Goal: Transaction & Acquisition: Purchase product/service

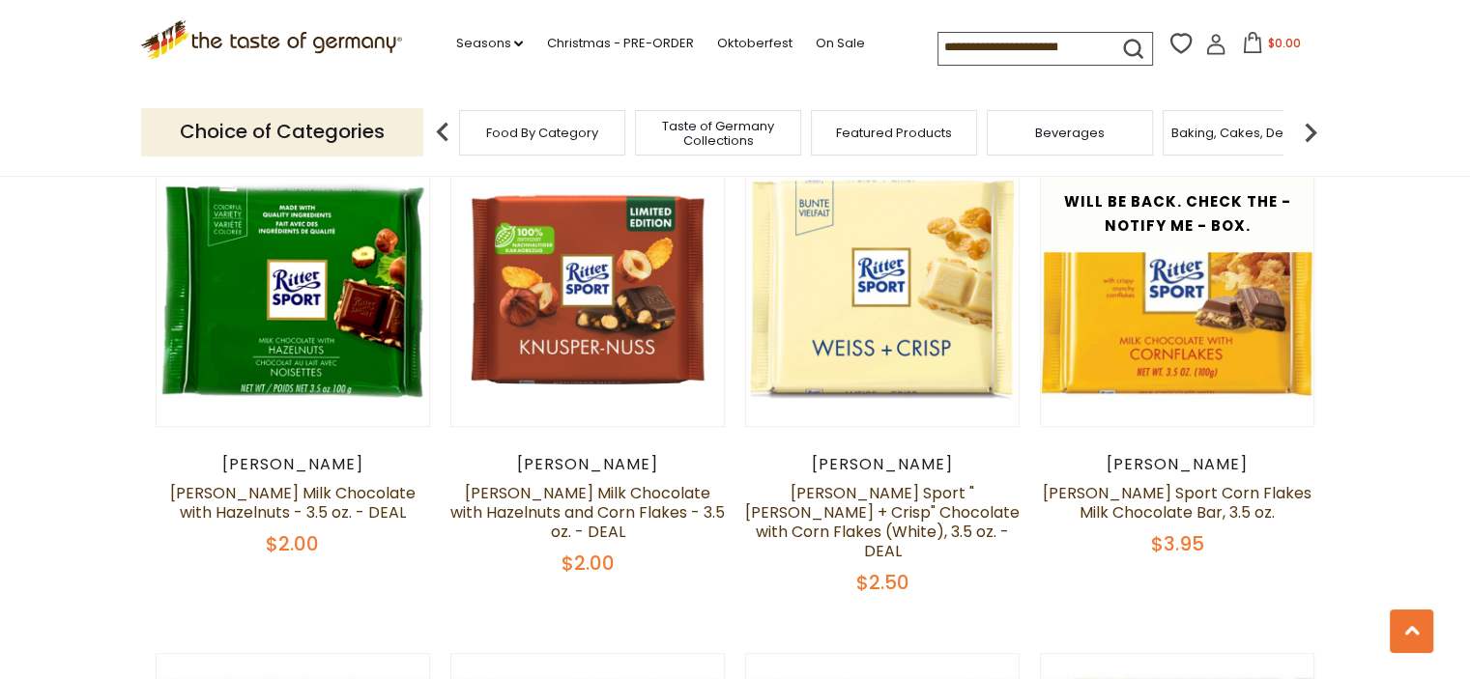
scroll to position [1546, 0]
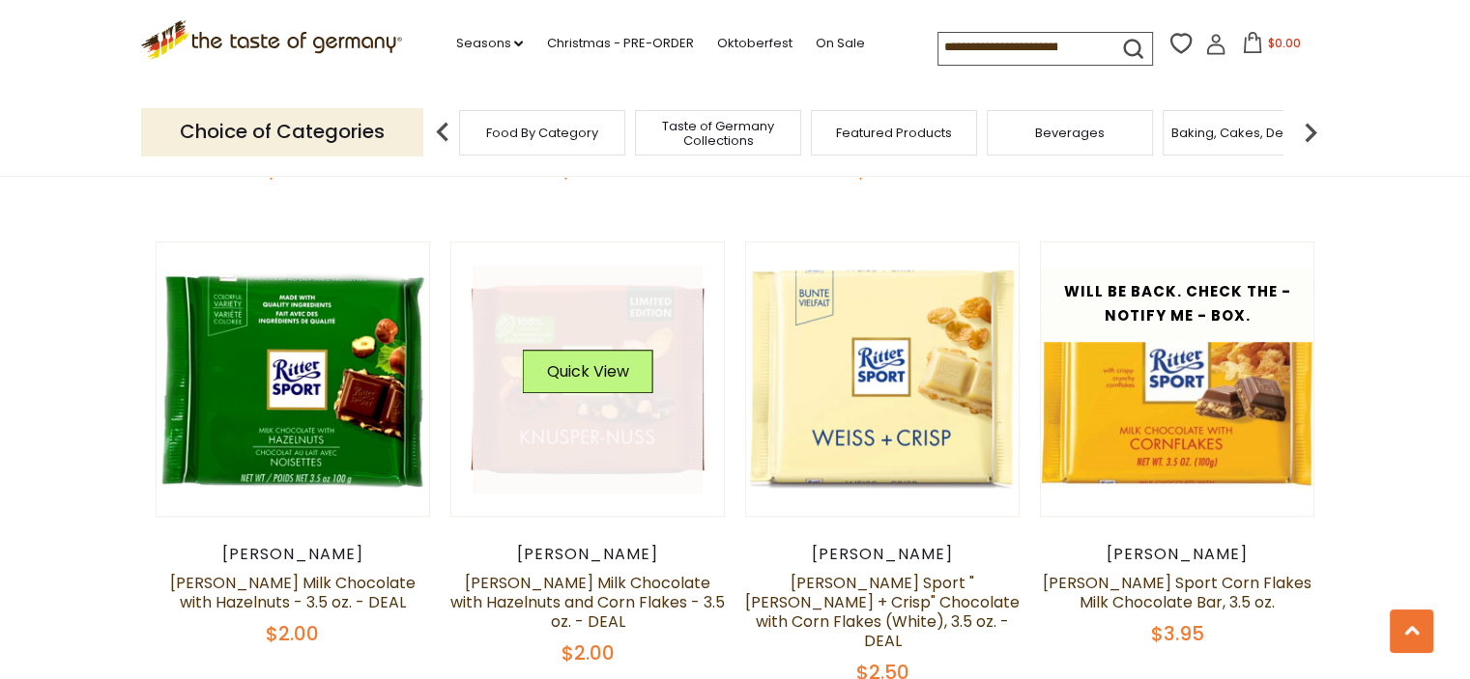
click at [583, 400] on link at bounding box center [587, 380] width 230 height 230
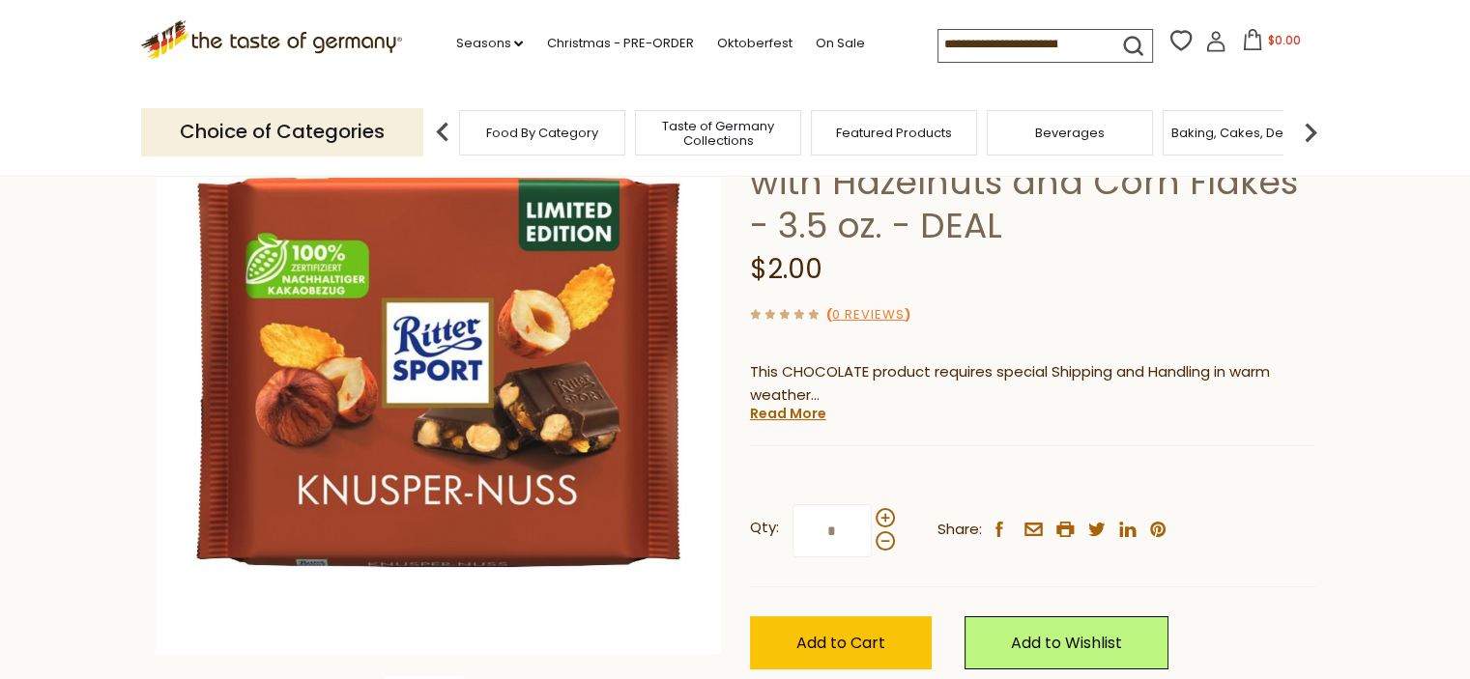
scroll to position [193, 0]
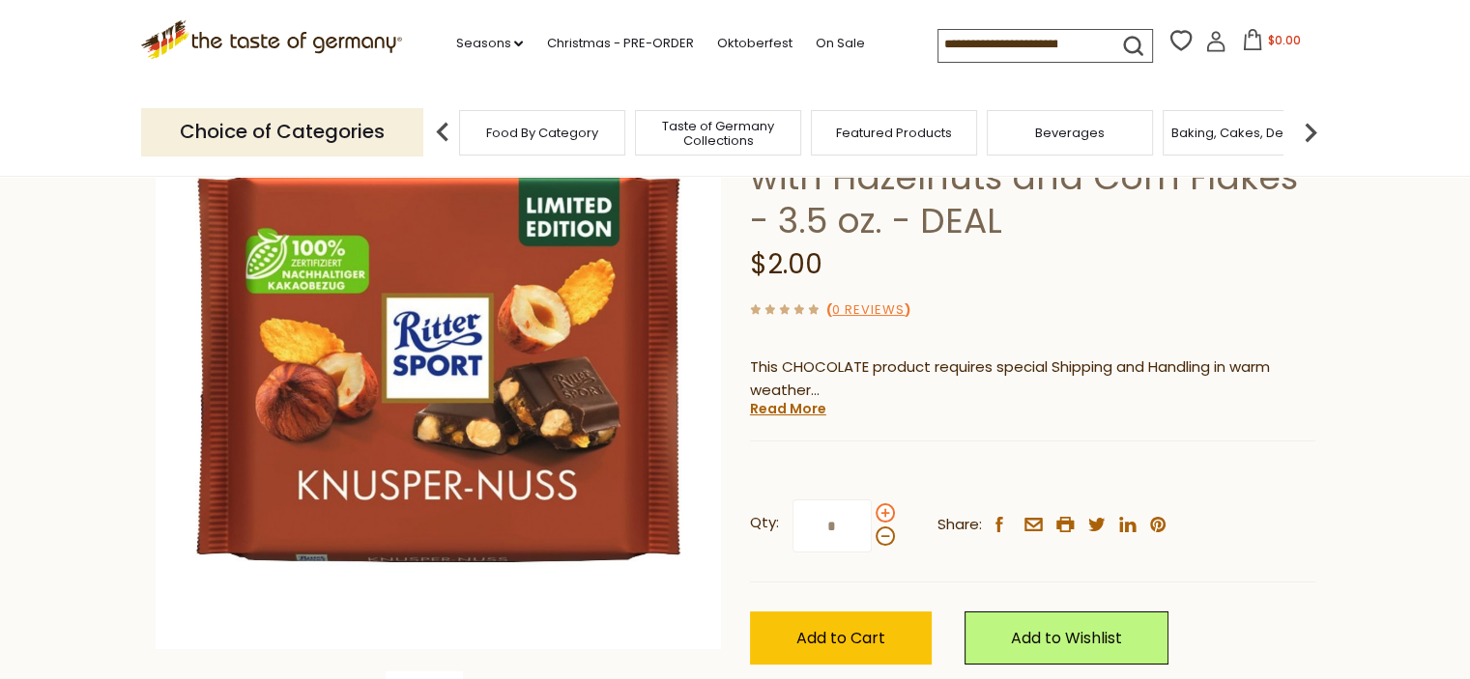
click at [884, 517] on span at bounding box center [884, 512] width 19 height 19
click at [871, 517] on input "*" at bounding box center [831, 526] width 79 height 53
click at [884, 517] on span at bounding box center [884, 512] width 19 height 19
click at [871, 517] on input "*" at bounding box center [831, 526] width 79 height 53
click at [884, 517] on span at bounding box center [884, 512] width 19 height 19
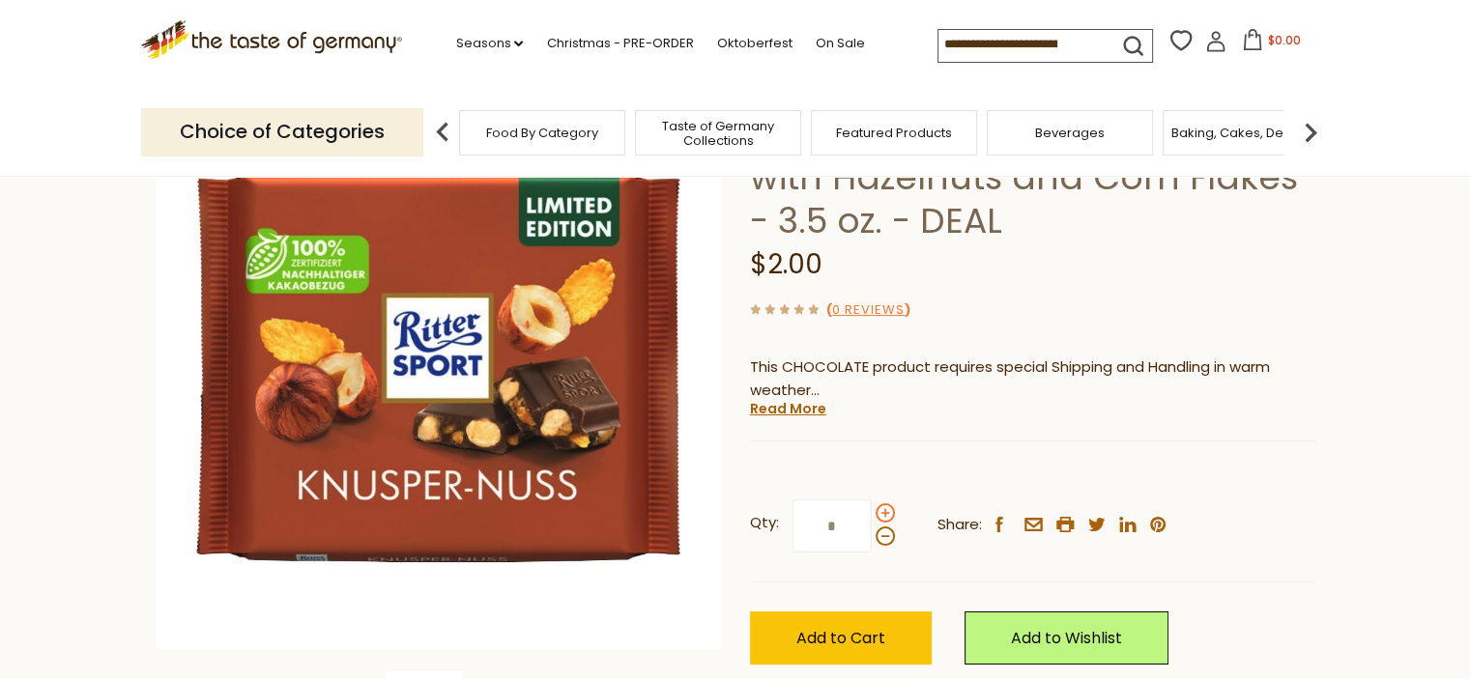
click at [871, 517] on input "*" at bounding box center [831, 526] width 79 height 53
click at [884, 517] on span at bounding box center [884, 512] width 19 height 19
click at [871, 517] on input "*" at bounding box center [831, 526] width 79 height 53
click at [882, 514] on span at bounding box center [884, 512] width 19 height 19
click at [871, 514] on input "*" at bounding box center [831, 526] width 79 height 53
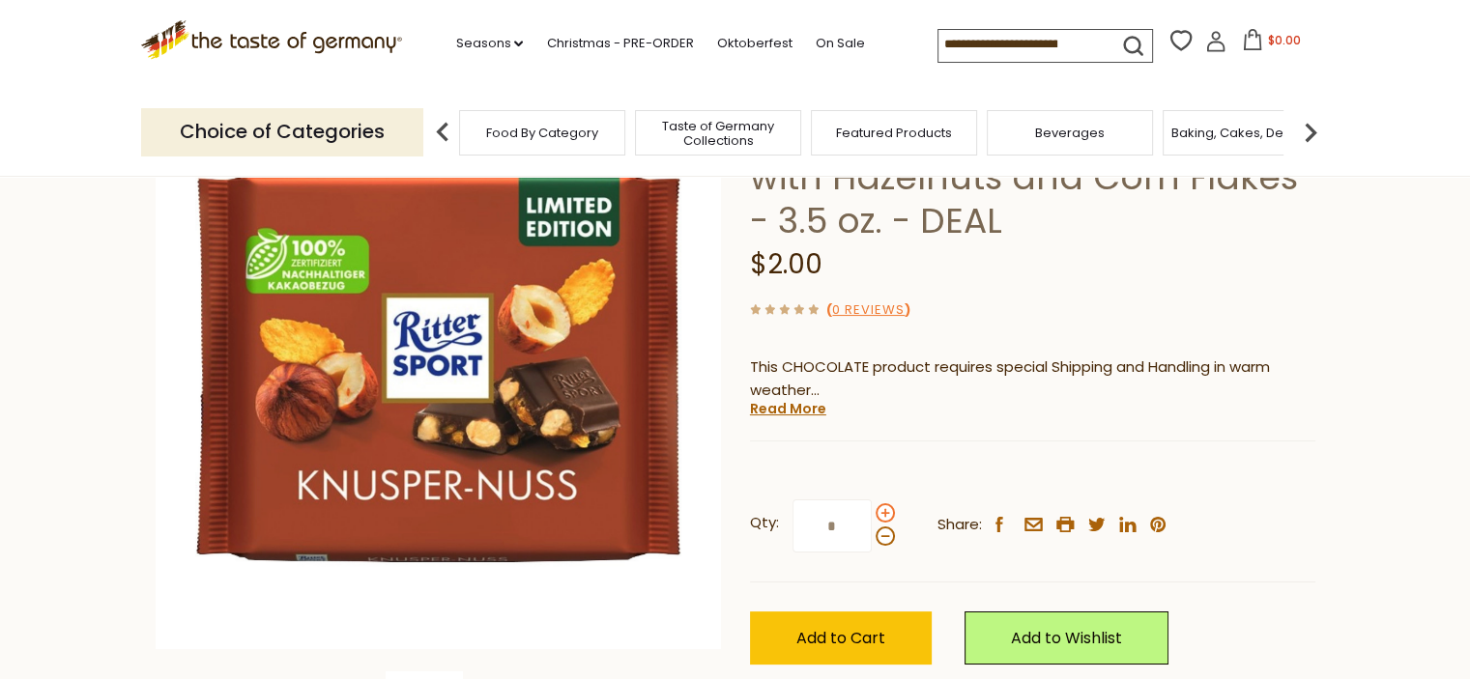
type input "**"
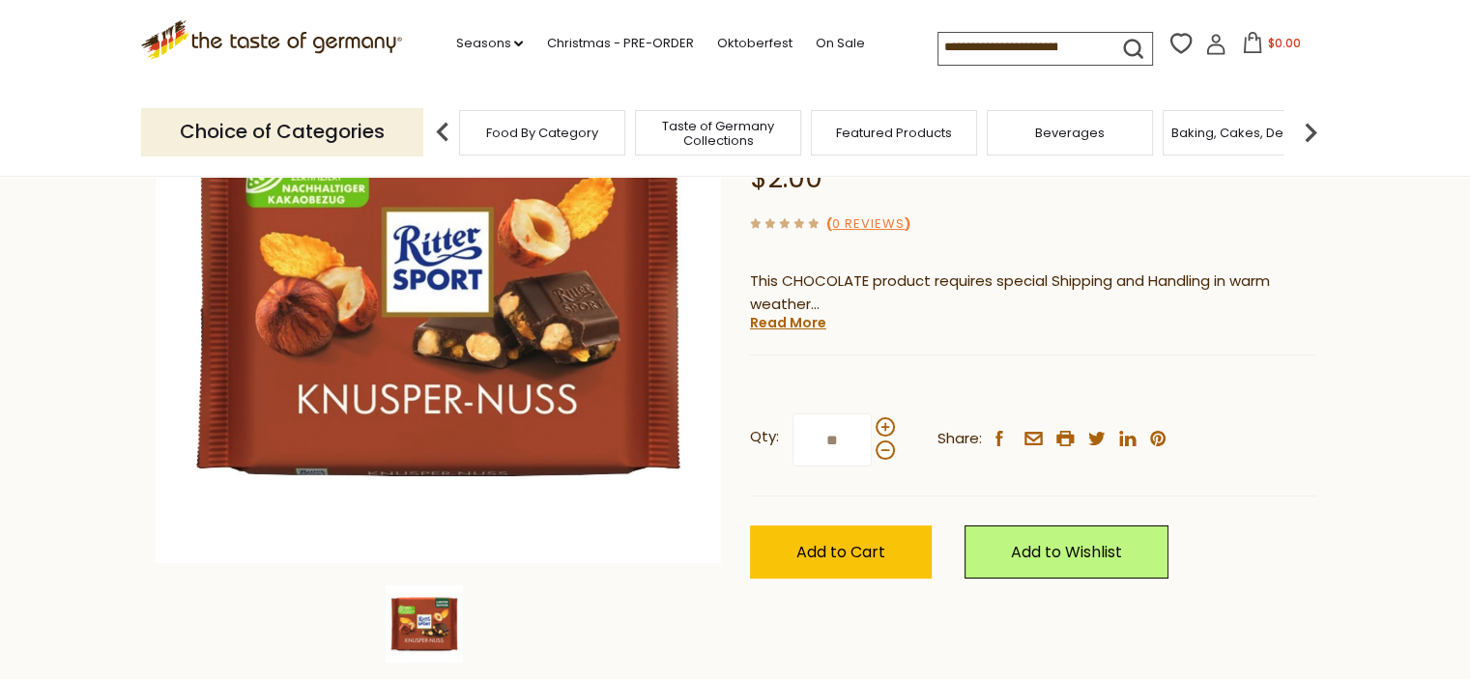
scroll to position [290, 0]
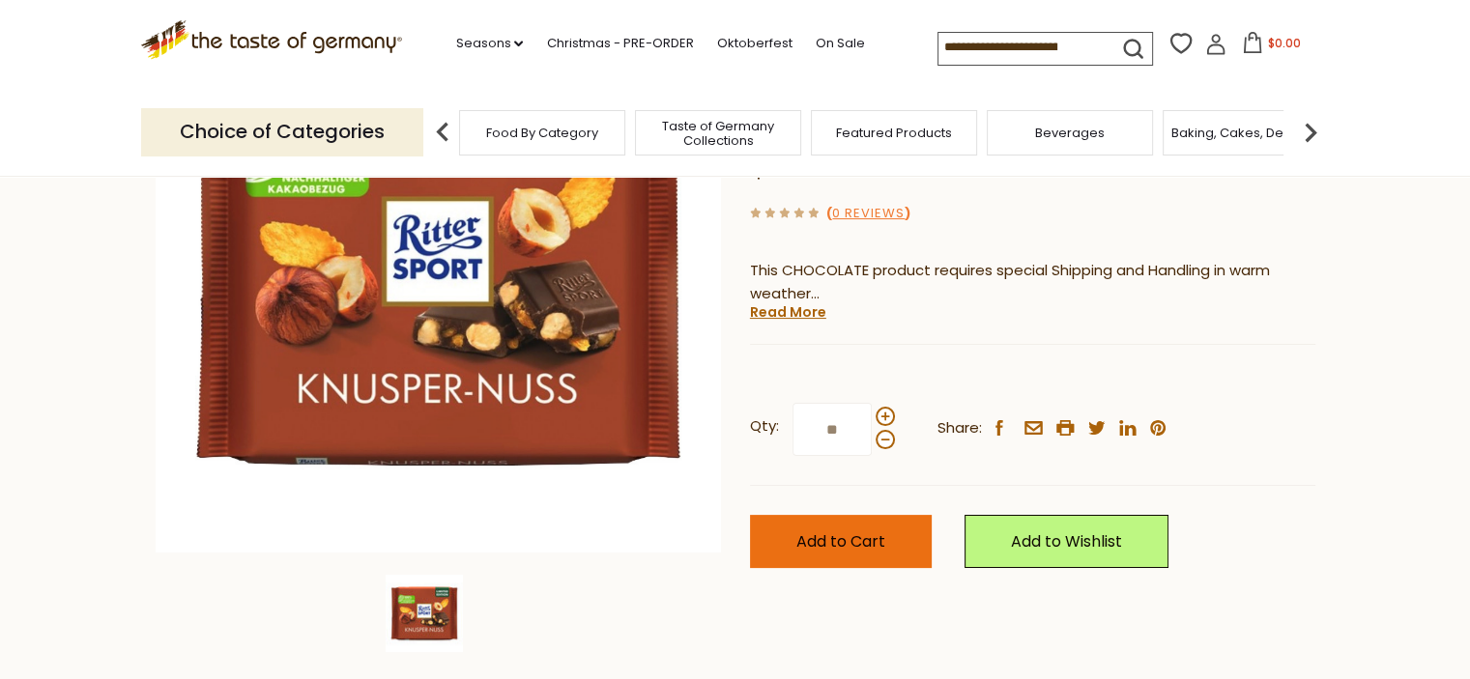
click at [892, 542] on button "Add to Cart" at bounding box center [841, 541] width 182 height 53
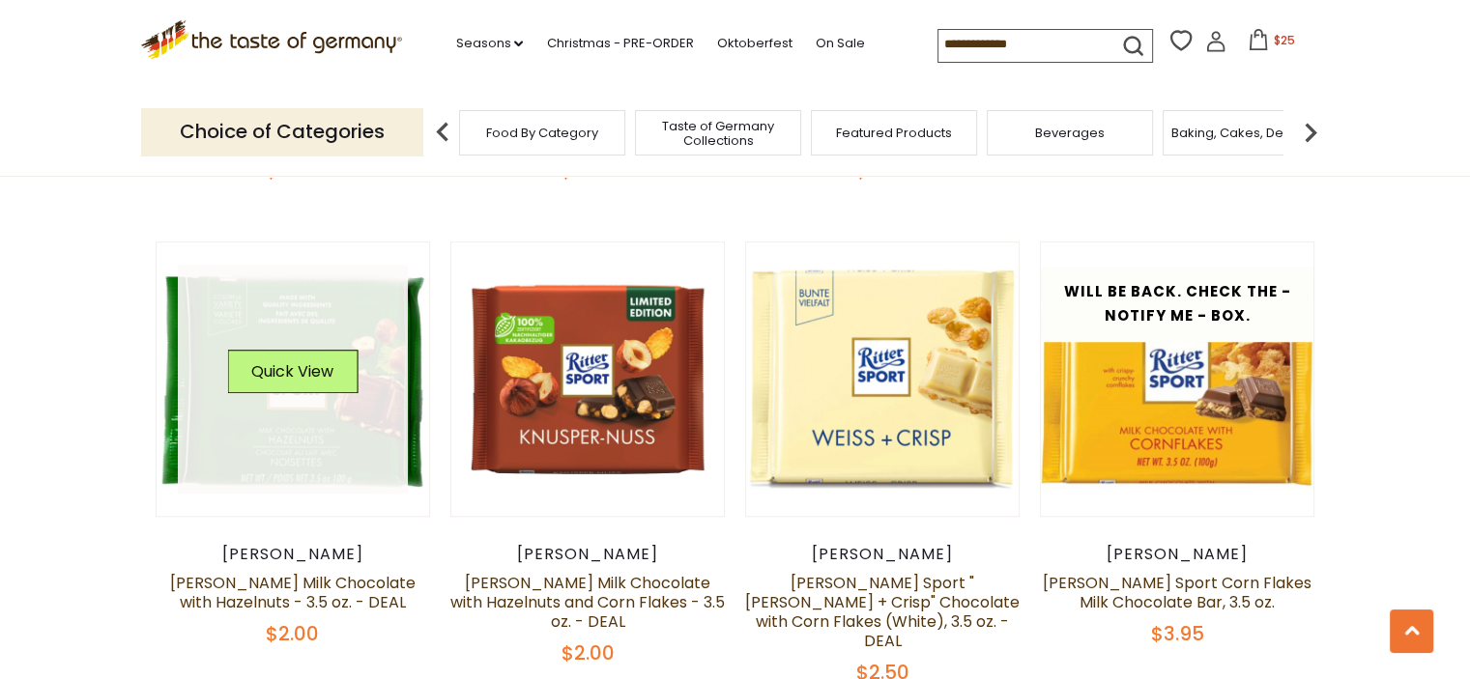
click at [360, 388] on link at bounding box center [293, 380] width 230 height 230
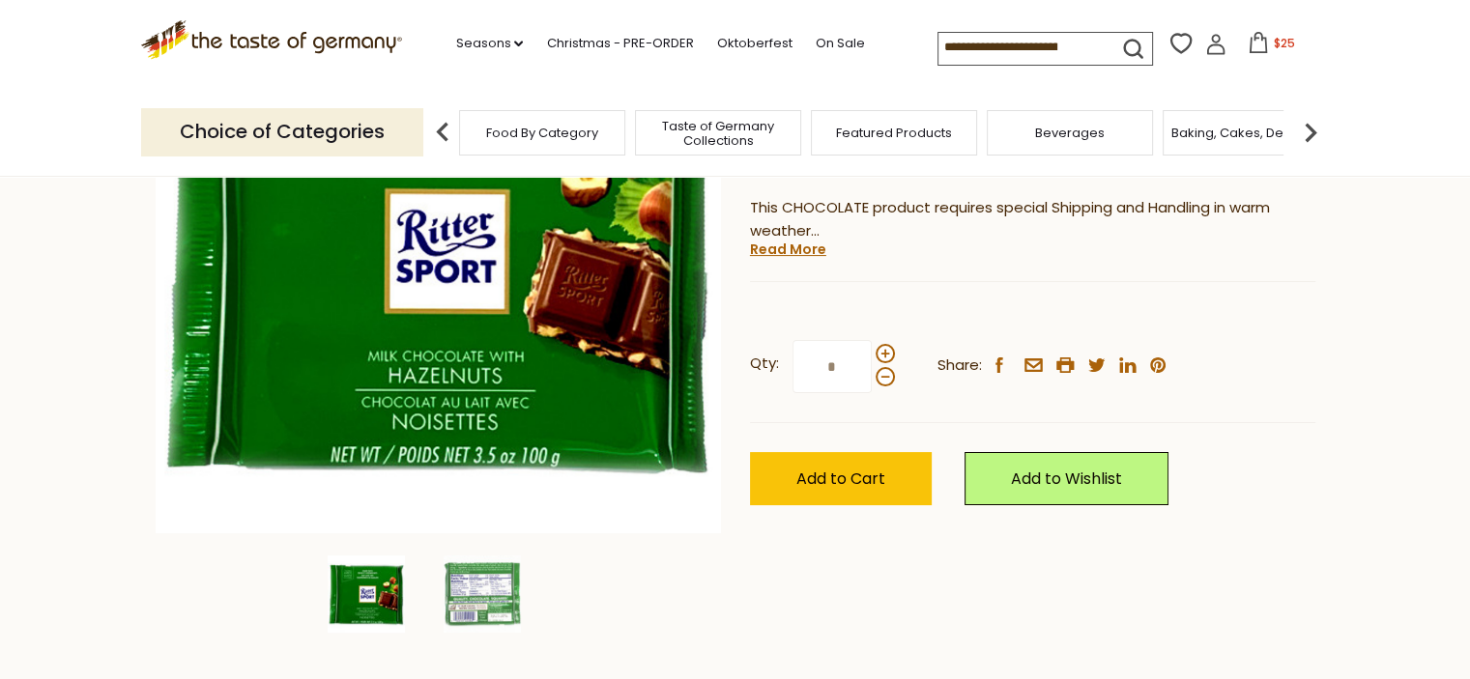
scroll to position [193, 0]
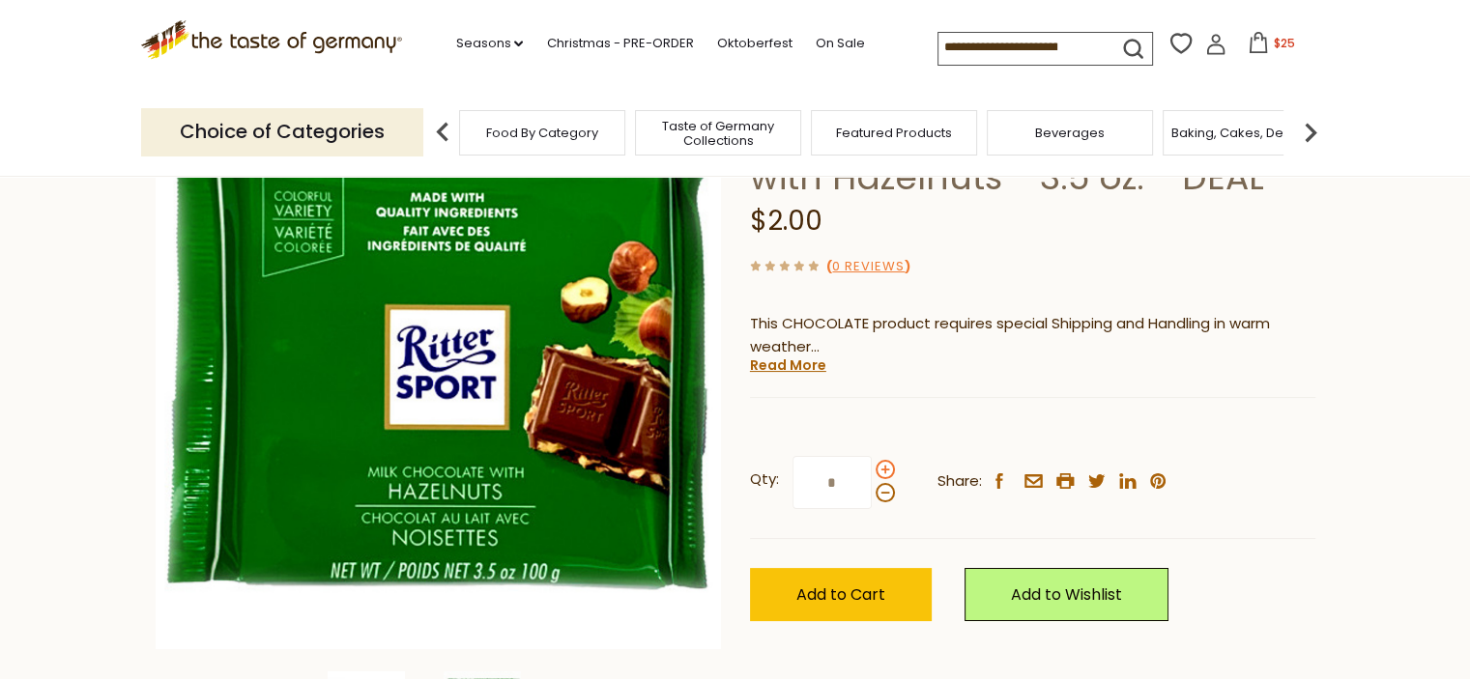
click at [881, 469] on span at bounding box center [884, 469] width 19 height 19
click at [871, 469] on input "*" at bounding box center [831, 482] width 79 height 53
click at [881, 469] on span at bounding box center [884, 469] width 19 height 19
click at [871, 469] on input "*" at bounding box center [831, 482] width 79 height 53
click at [886, 466] on span at bounding box center [884, 469] width 19 height 19
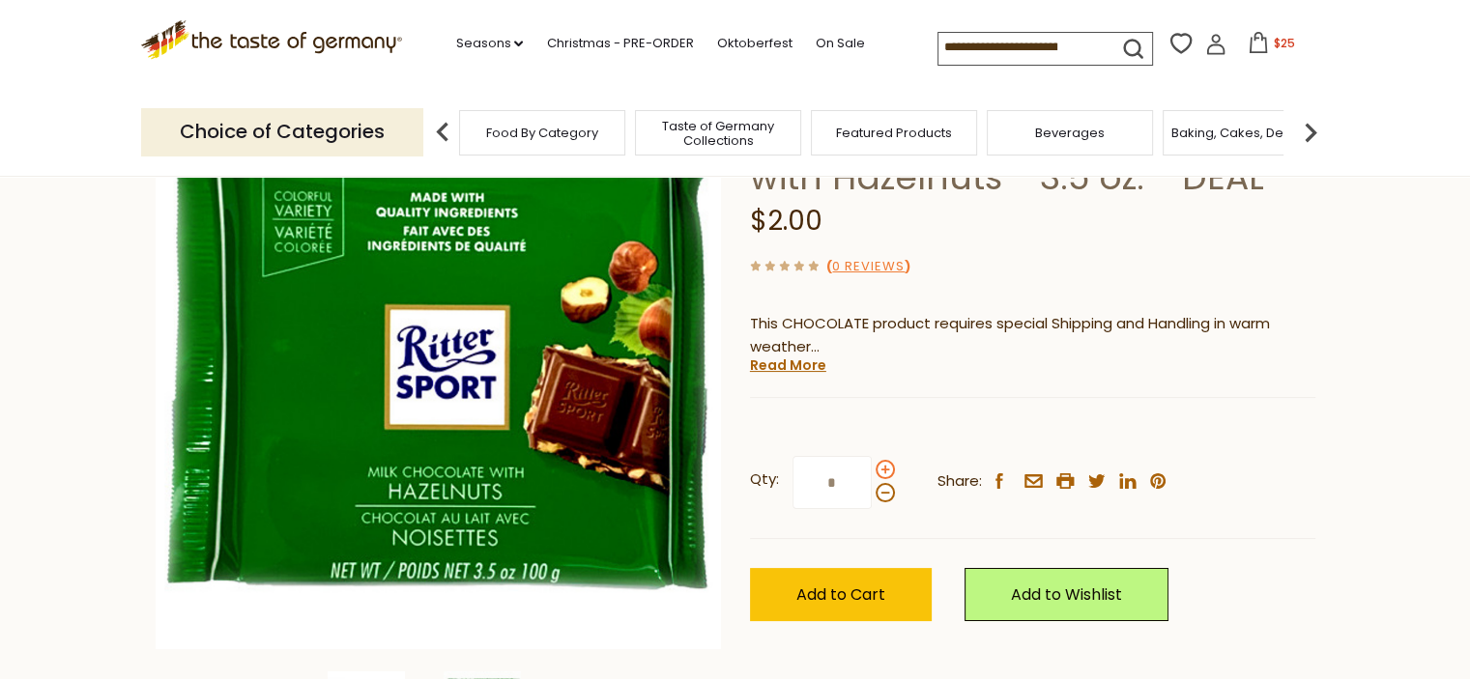
click at [871, 466] on input "*" at bounding box center [831, 482] width 79 height 53
click at [886, 466] on span at bounding box center [884, 469] width 19 height 19
click at [871, 466] on input "*" at bounding box center [831, 482] width 79 height 53
click at [886, 466] on span at bounding box center [884, 469] width 19 height 19
click at [871, 466] on input "*" at bounding box center [831, 482] width 79 height 53
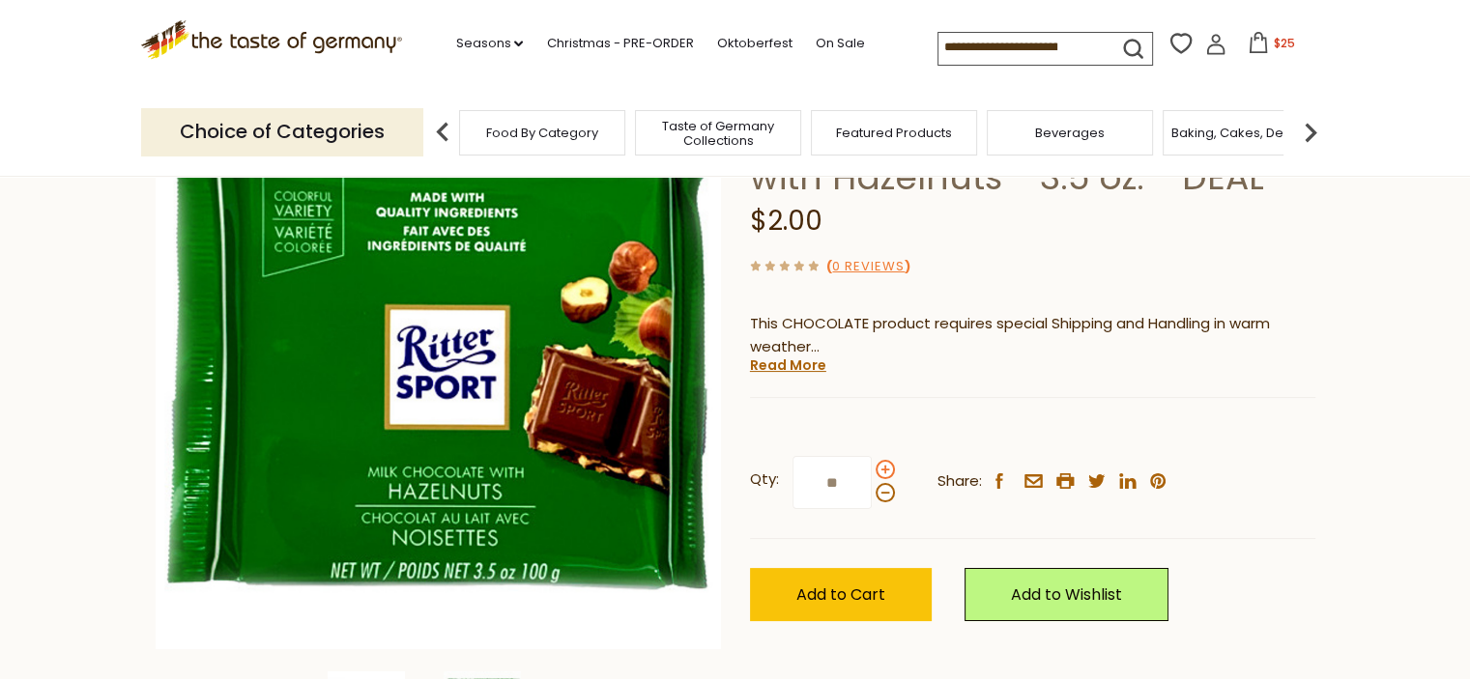
click at [886, 466] on span at bounding box center [884, 469] width 19 height 19
click at [871, 466] on input "**" at bounding box center [831, 482] width 79 height 53
click at [886, 496] on span at bounding box center [884, 492] width 19 height 19
click at [871, 496] on input "**" at bounding box center [831, 482] width 79 height 53
type input "**"
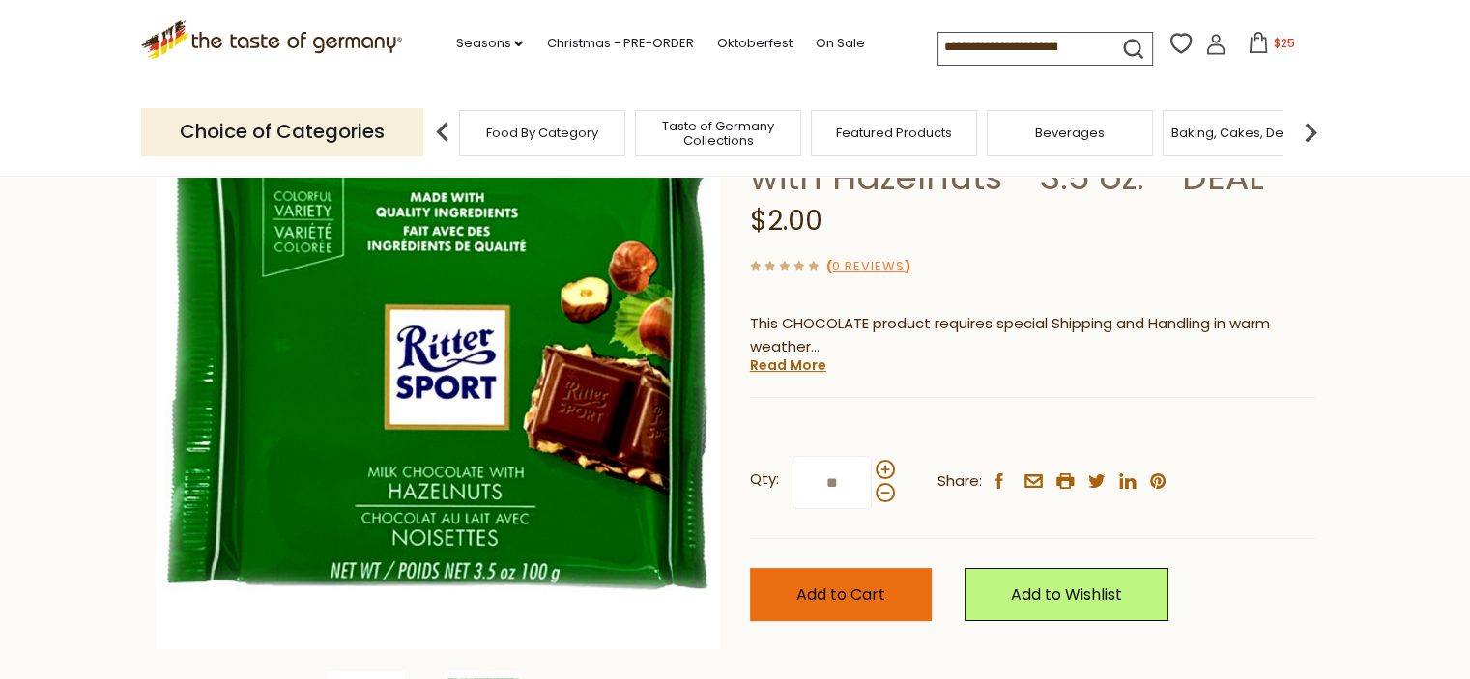
click at [867, 605] on span "Add to Cart" at bounding box center [840, 595] width 89 height 22
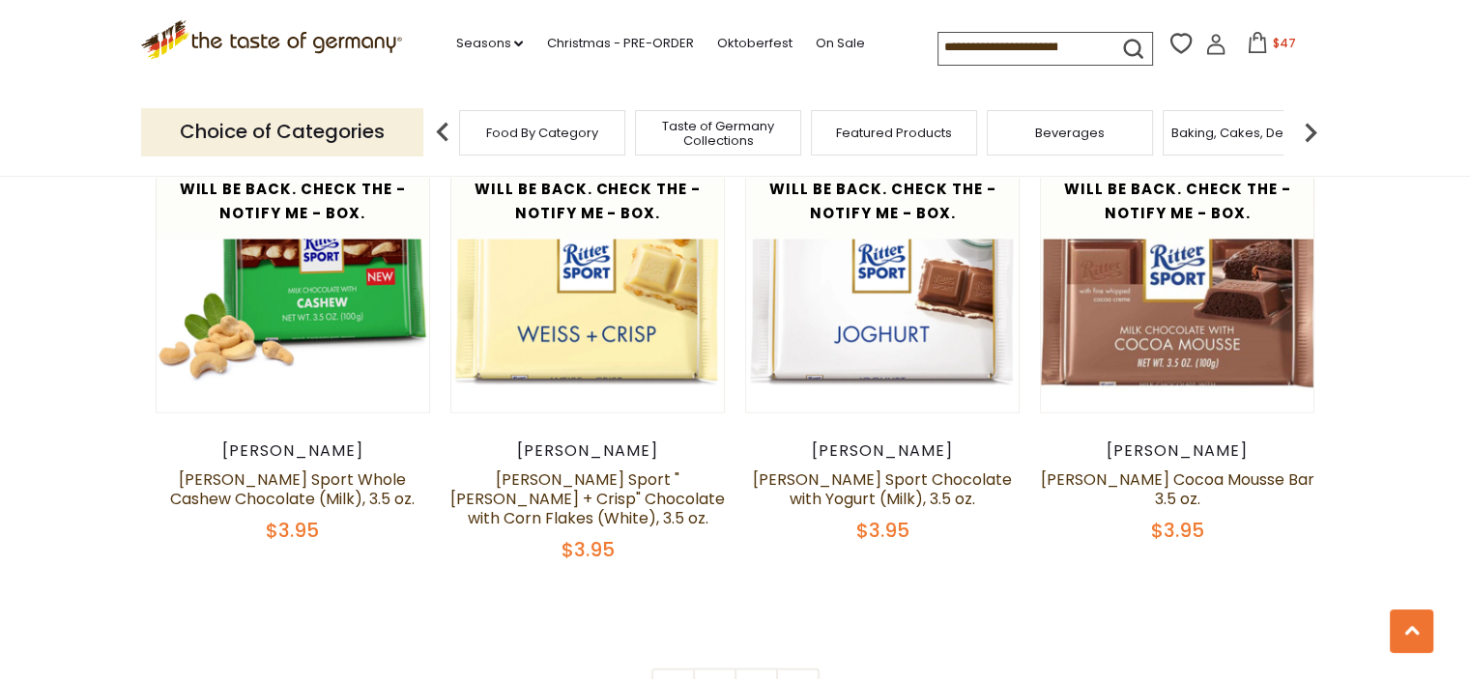
scroll to position [4154, 0]
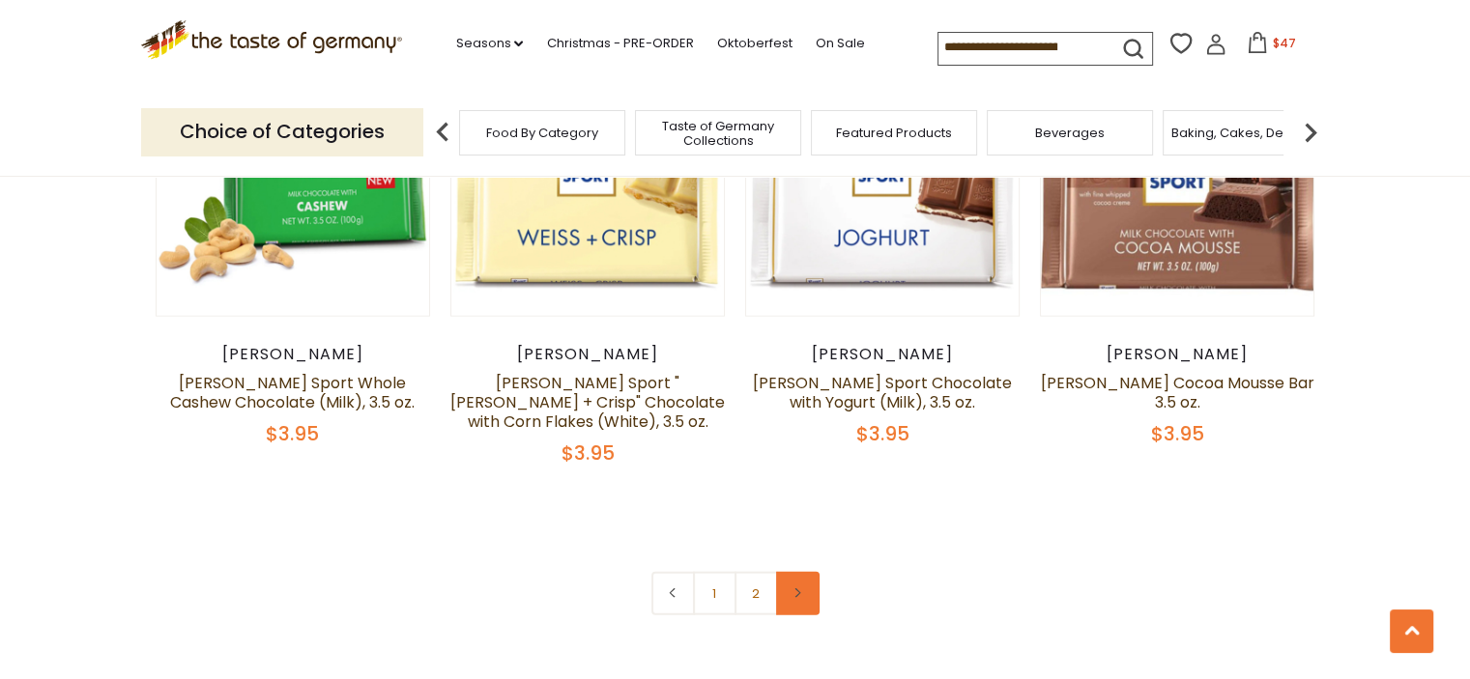
click at [799, 572] on link at bounding box center [797, 593] width 43 height 43
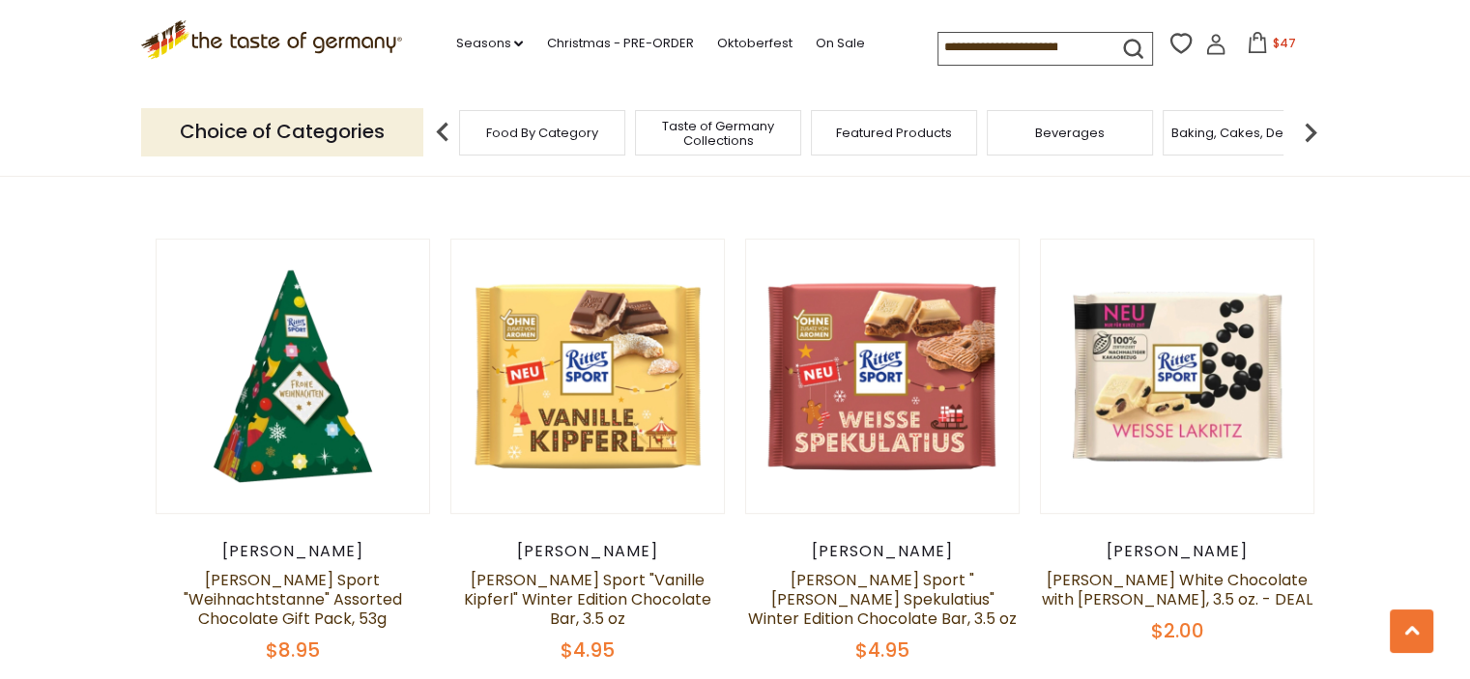
scroll to position [1063, 0]
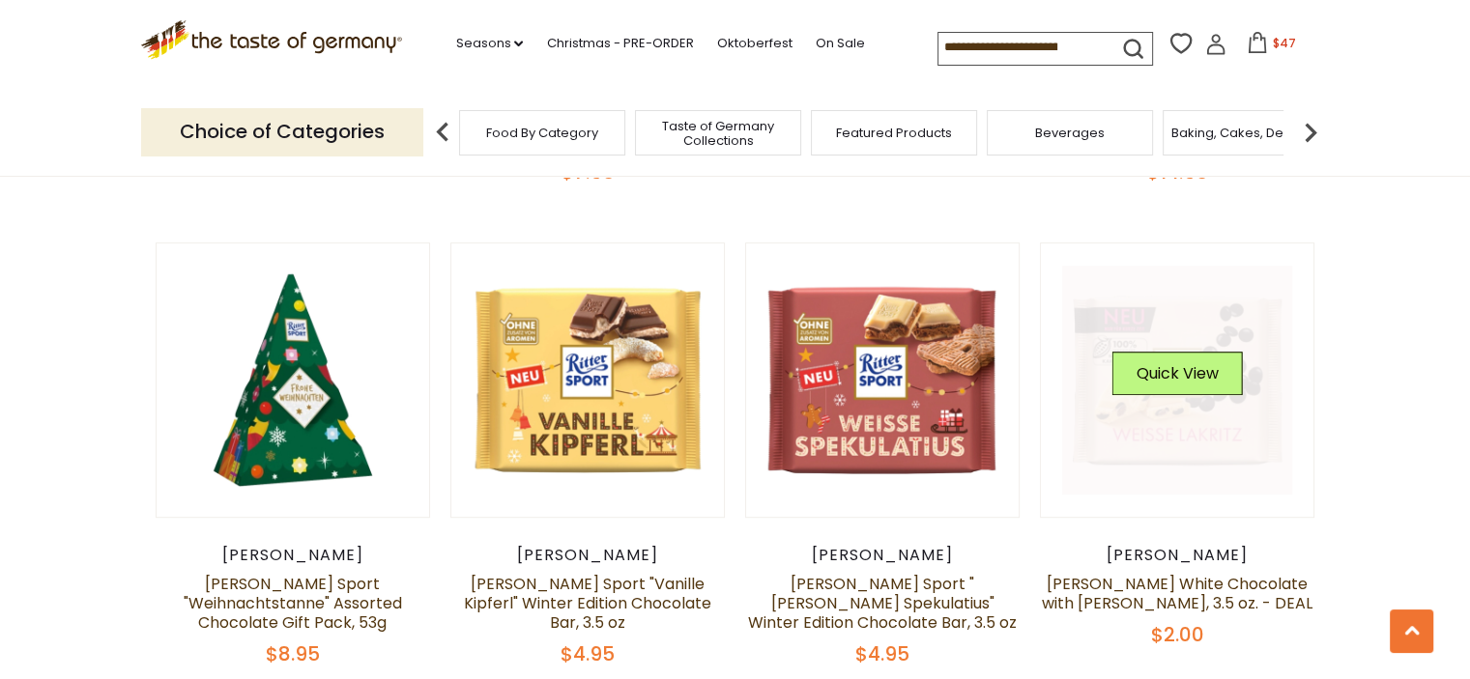
click at [1213, 401] on link at bounding box center [1177, 381] width 230 height 230
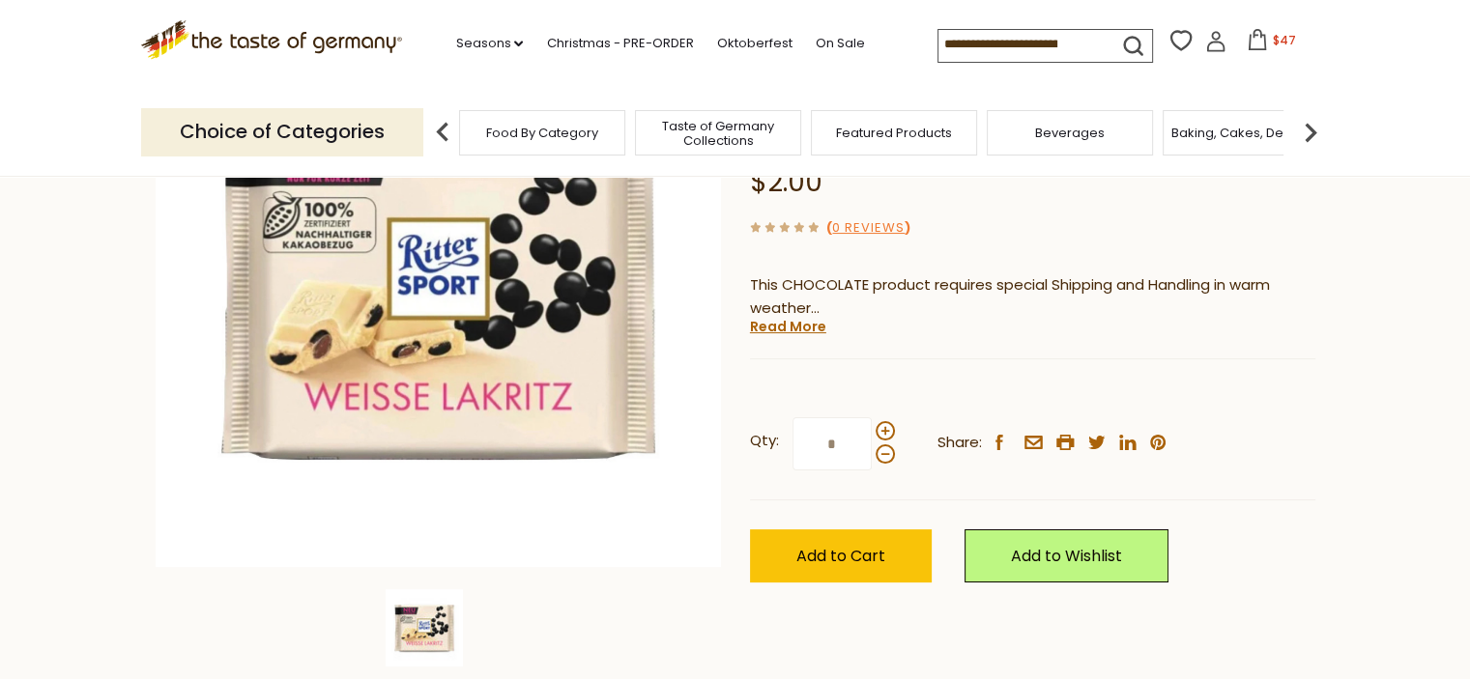
scroll to position [290, 0]
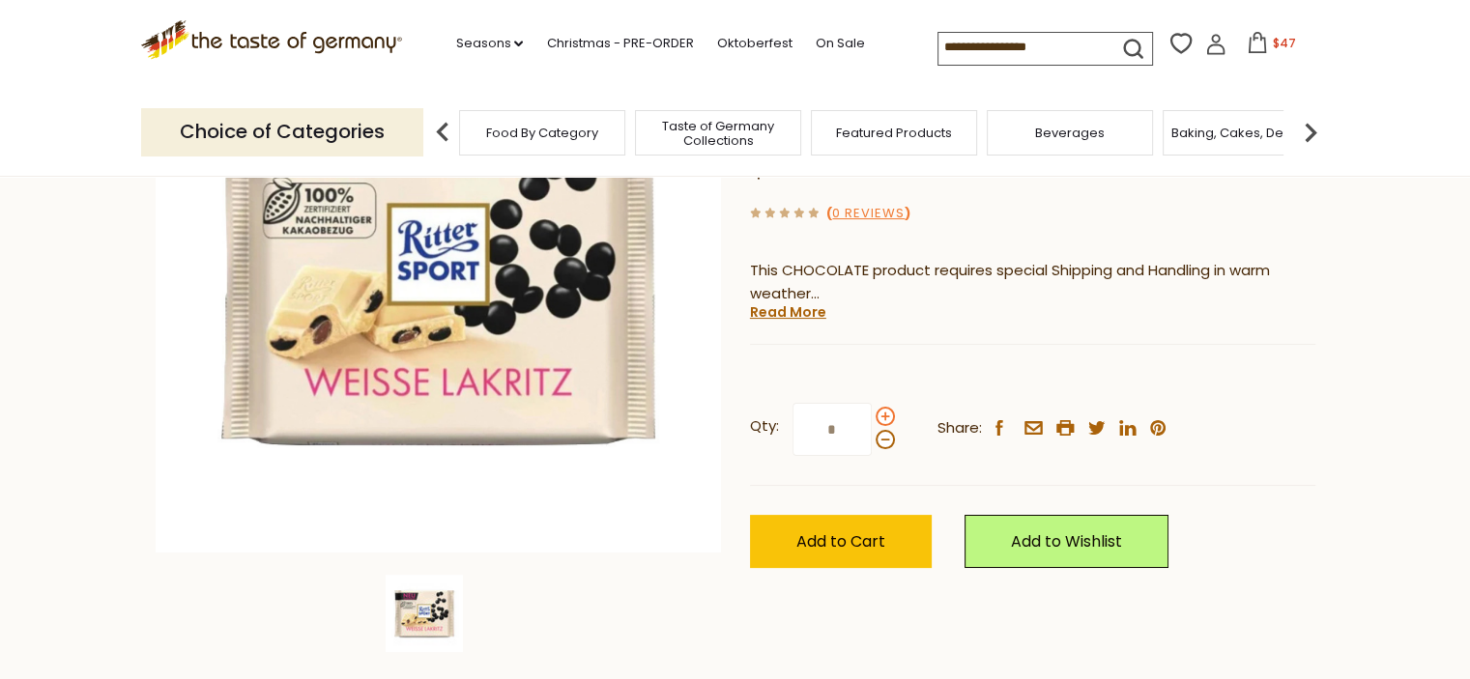
click at [881, 407] on span at bounding box center [884, 416] width 19 height 19
click at [871, 403] on input "*" at bounding box center [831, 429] width 79 height 53
click at [881, 407] on span at bounding box center [884, 416] width 19 height 19
click at [871, 403] on input "*" at bounding box center [831, 429] width 79 height 53
click at [881, 407] on span at bounding box center [884, 416] width 19 height 19
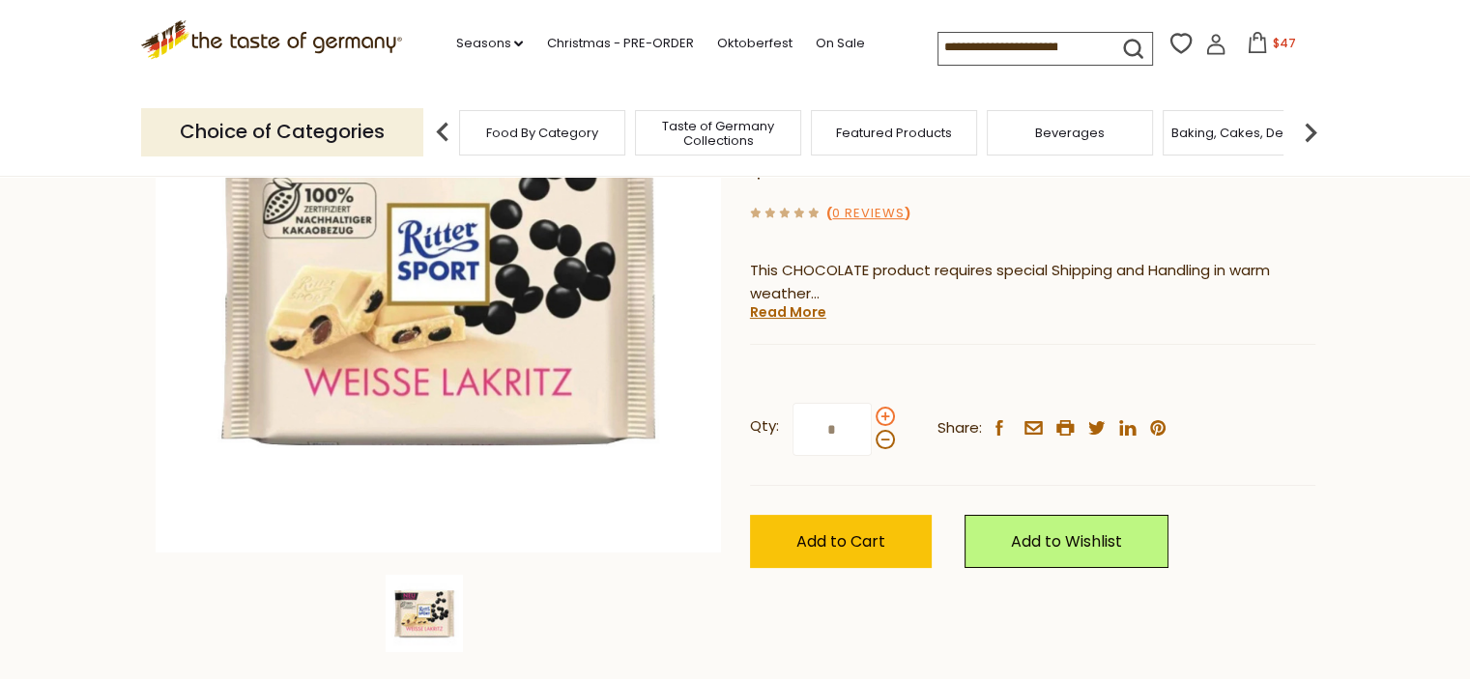
click at [871, 403] on input "*" at bounding box center [831, 429] width 79 height 53
click at [862, 530] on span "Add to Cart" at bounding box center [840, 541] width 89 height 22
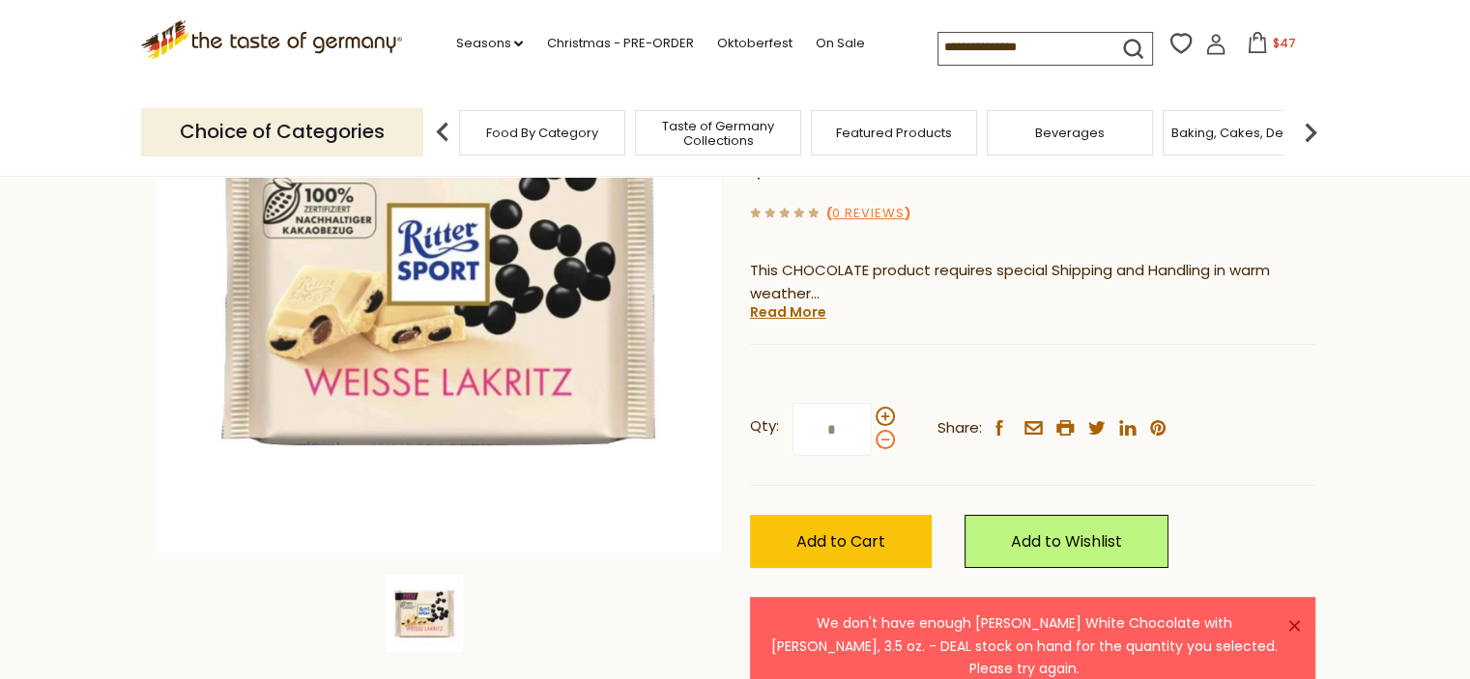
click at [885, 430] on span at bounding box center [884, 439] width 19 height 19
click at [871, 403] on input "*" at bounding box center [831, 429] width 79 height 53
click at [885, 430] on span at bounding box center [884, 439] width 19 height 19
click at [871, 403] on input "*" at bounding box center [831, 429] width 79 height 53
click at [857, 530] on span "Add to Cart" at bounding box center [840, 541] width 89 height 22
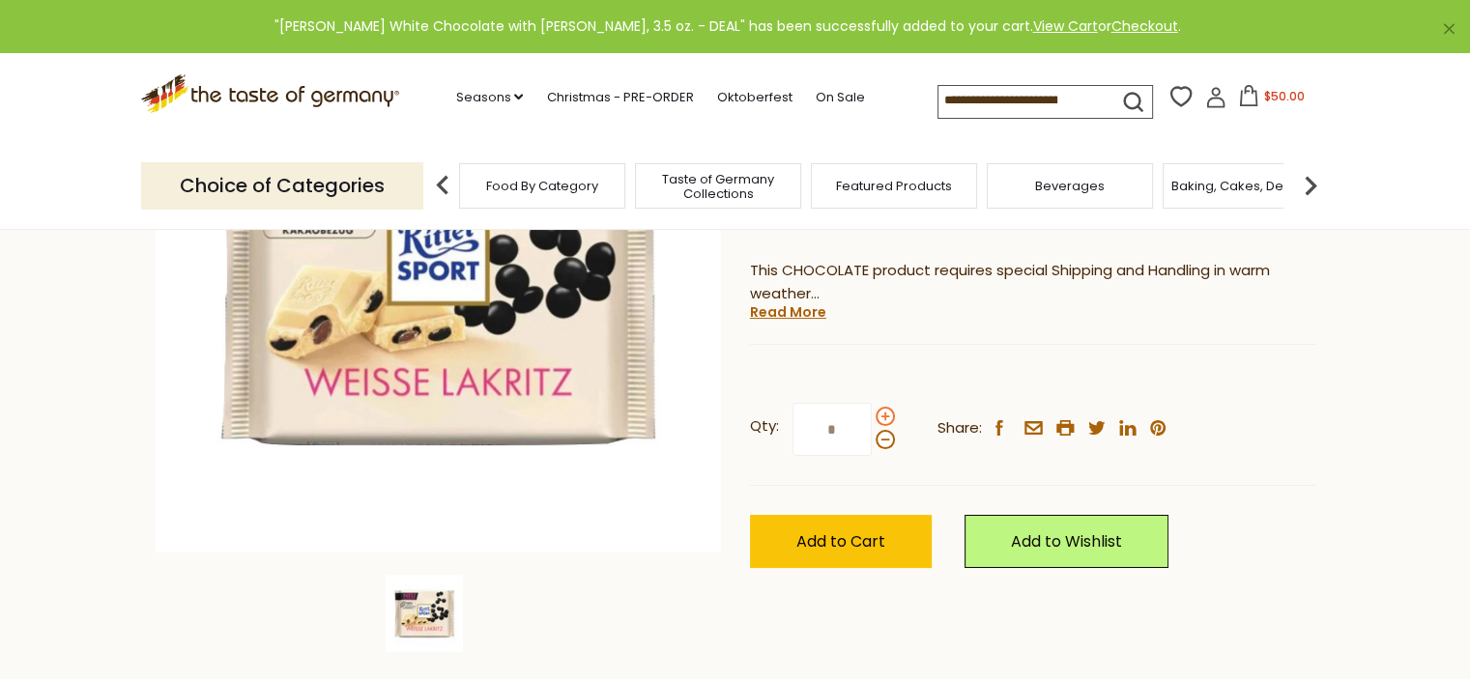
click at [885, 407] on span at bounding box center [884, 416] width 19 height 19
click at [871, 403] on input "*" at bounding box center [831, 429] width 79 height 53
click at [881, 530] on span "Add to Cart" at bounding box center [840, 541] width 89 height 22
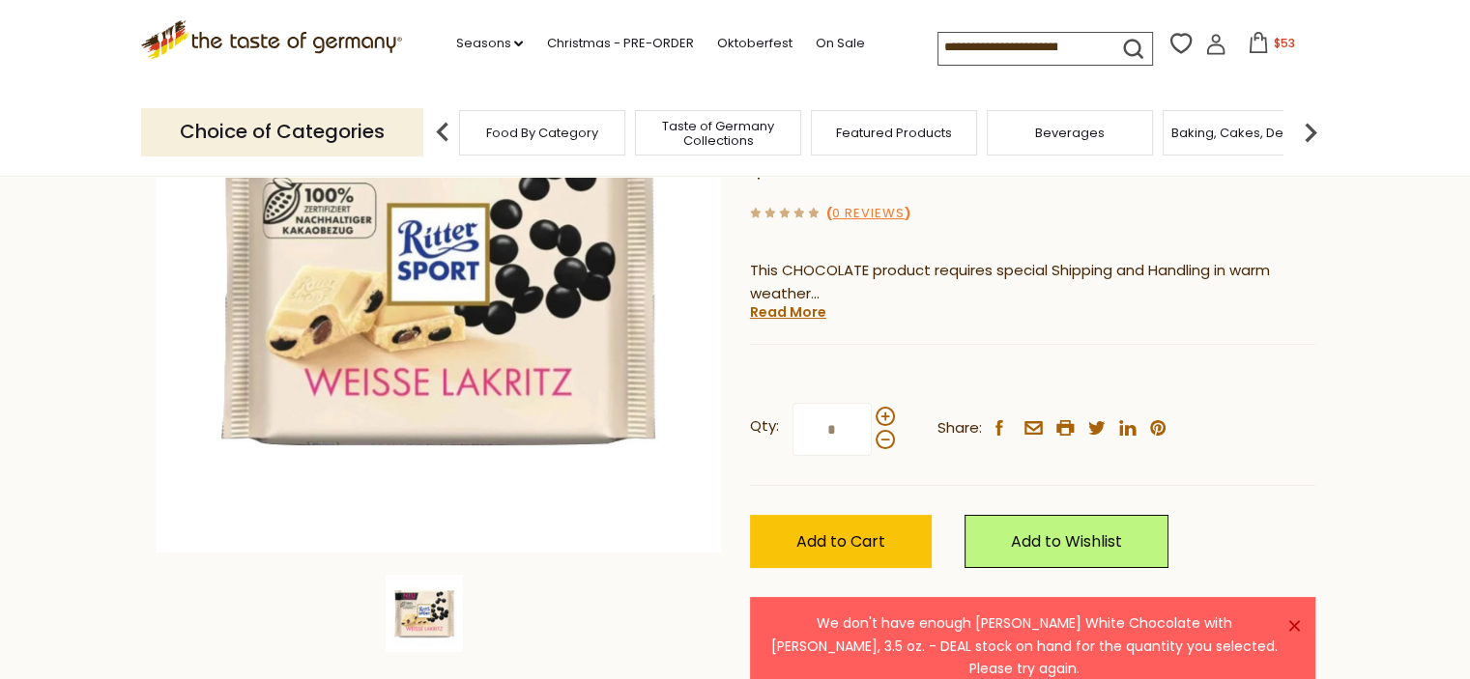
click at [1249, 46] on icon at bounding box center [1257, 42] width 17 height 21
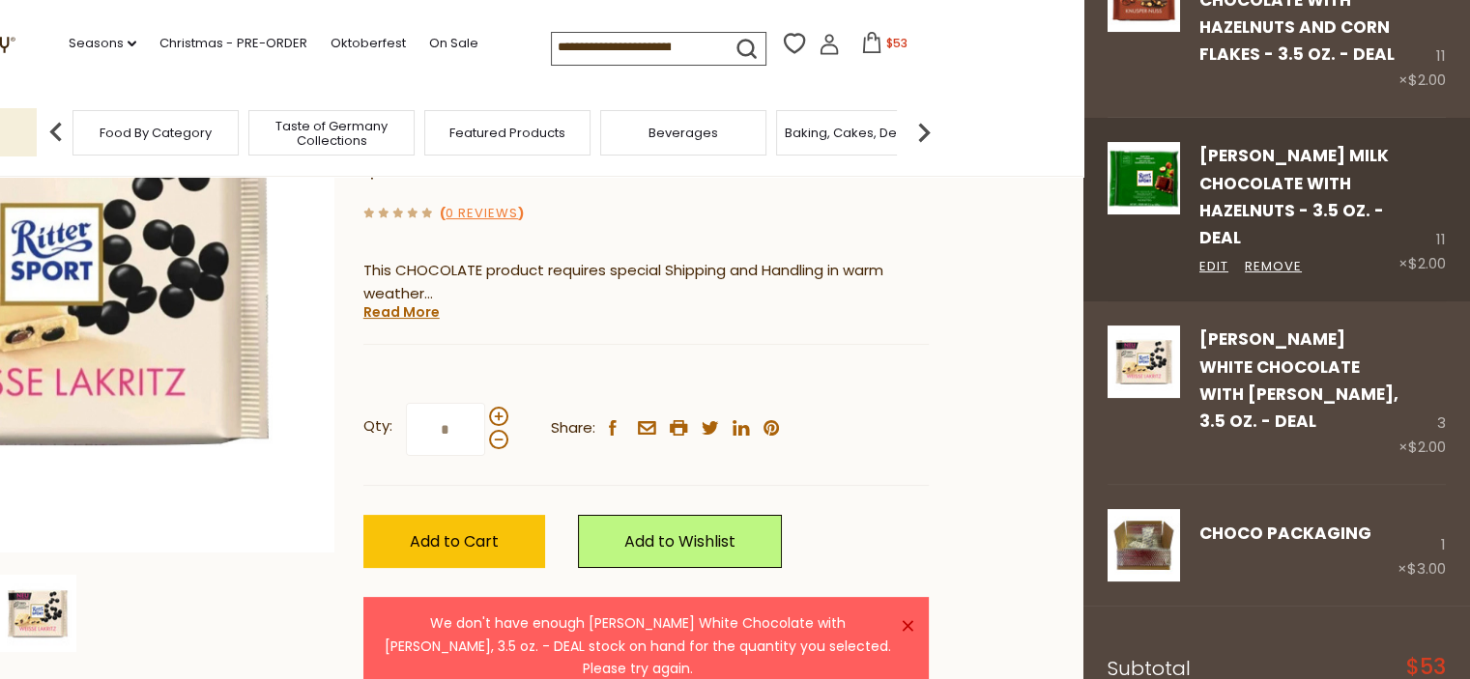
scroll to position [193, 0]
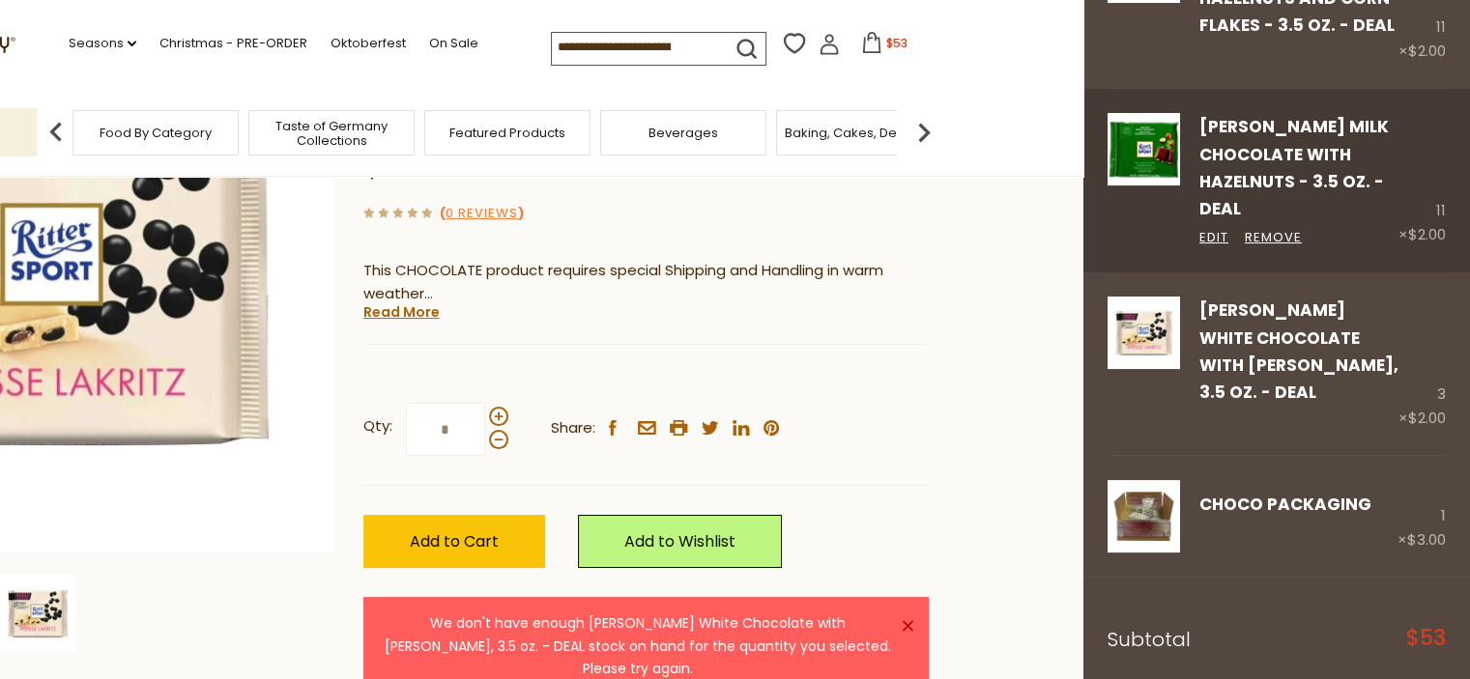
click at [1256, 412] on link "Remove" at bounding box center [1272, 422] width 57 height 20
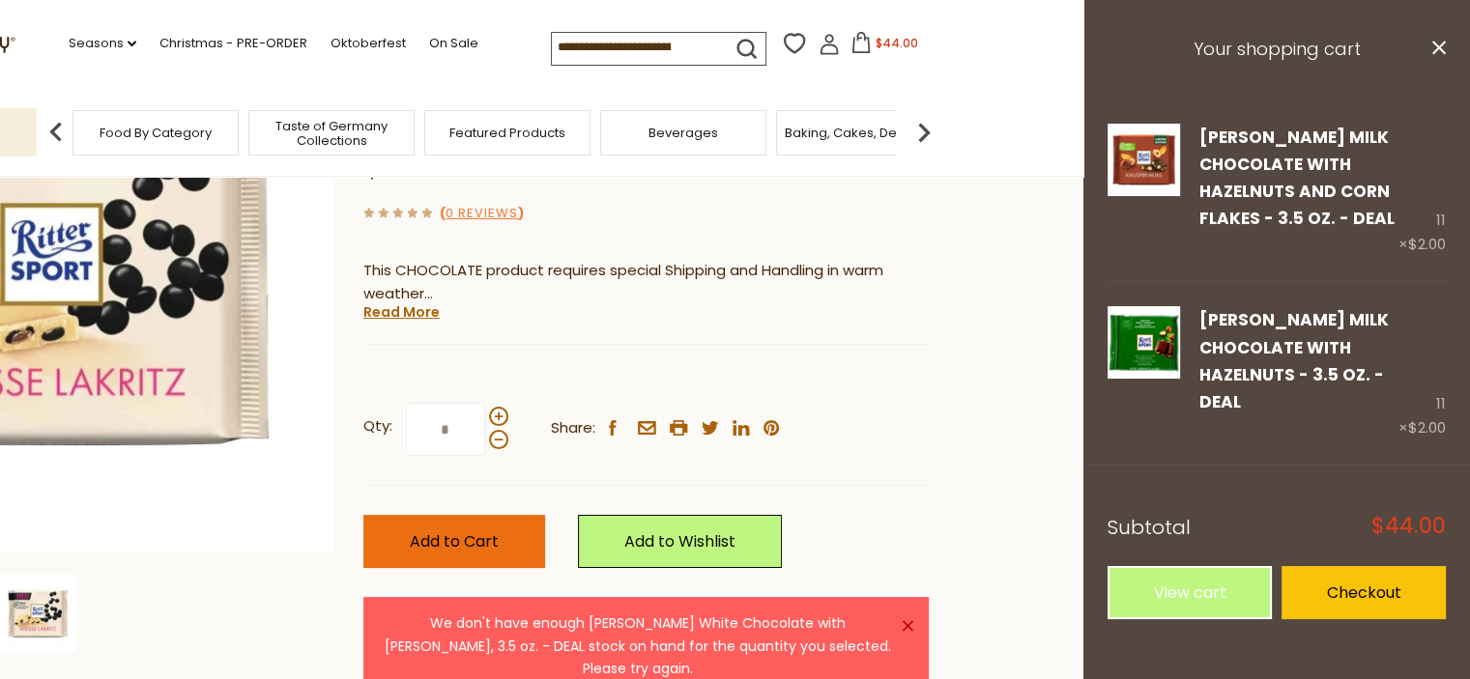
scroll to position [0, 0]
click at [460, 530] on span "Add to Cart" at bounding box center [454, 541] width 89 height 22
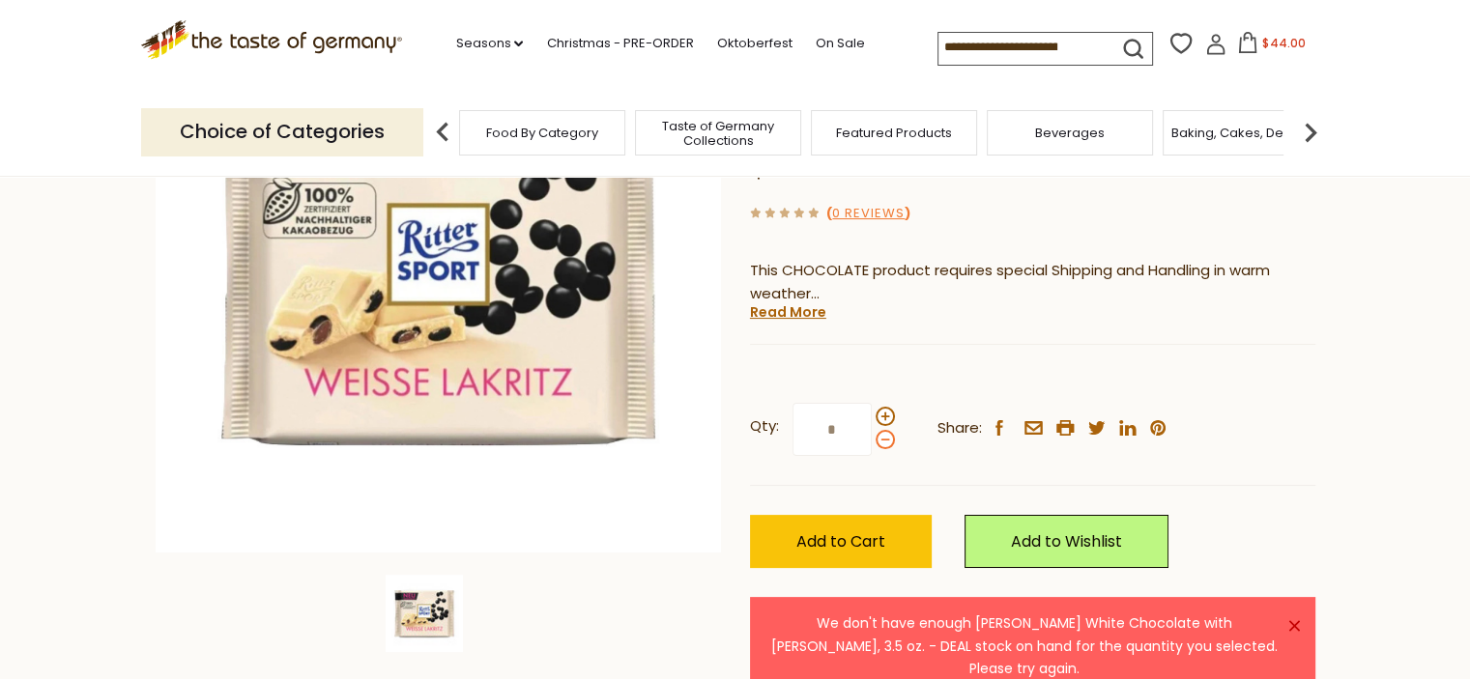
click at [887, 430] on span at bounding box center [884, 439] width 19 height 19
click at [871, 403] on input "*" at bounding box center [831, 429] width 79 height 53
type input "*"
click at [838, 530] on span "Add to Cart" at bounding box center [840, 541] width 89 height 22
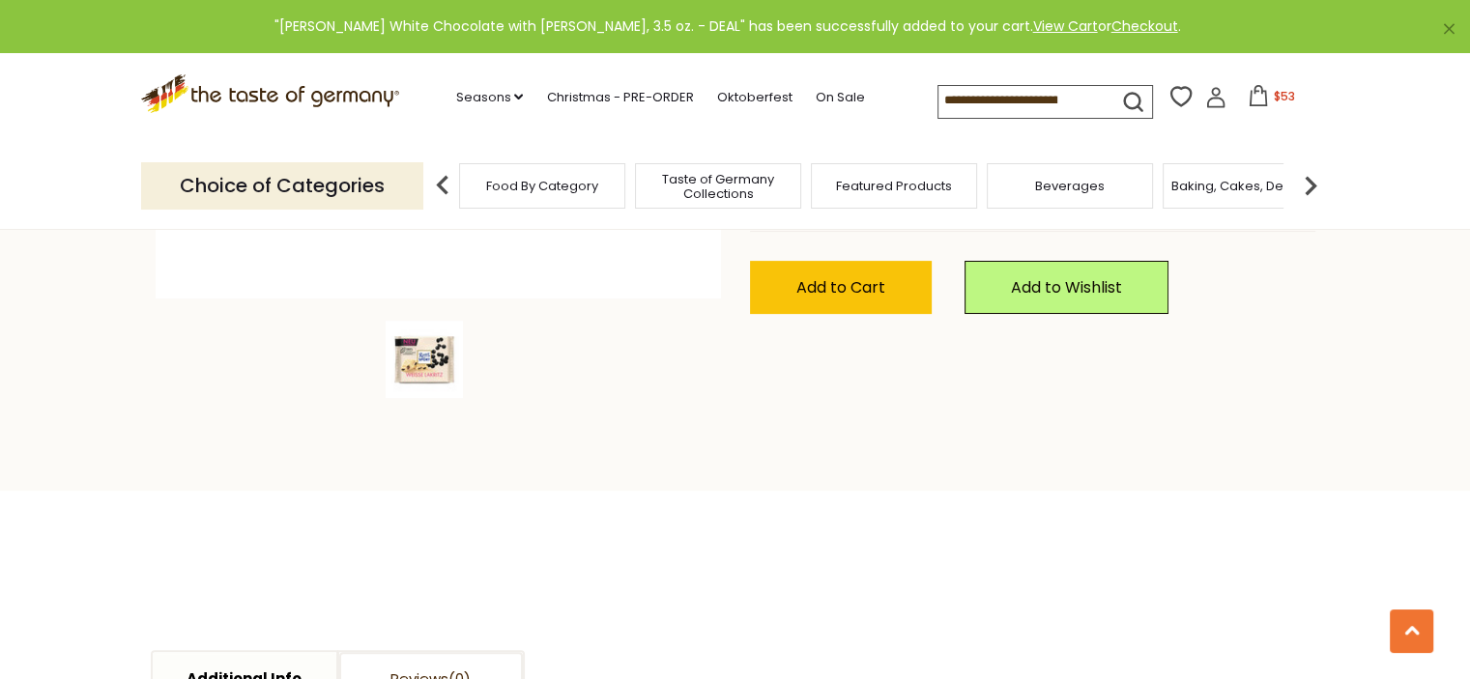
scroll to position [386, 0]
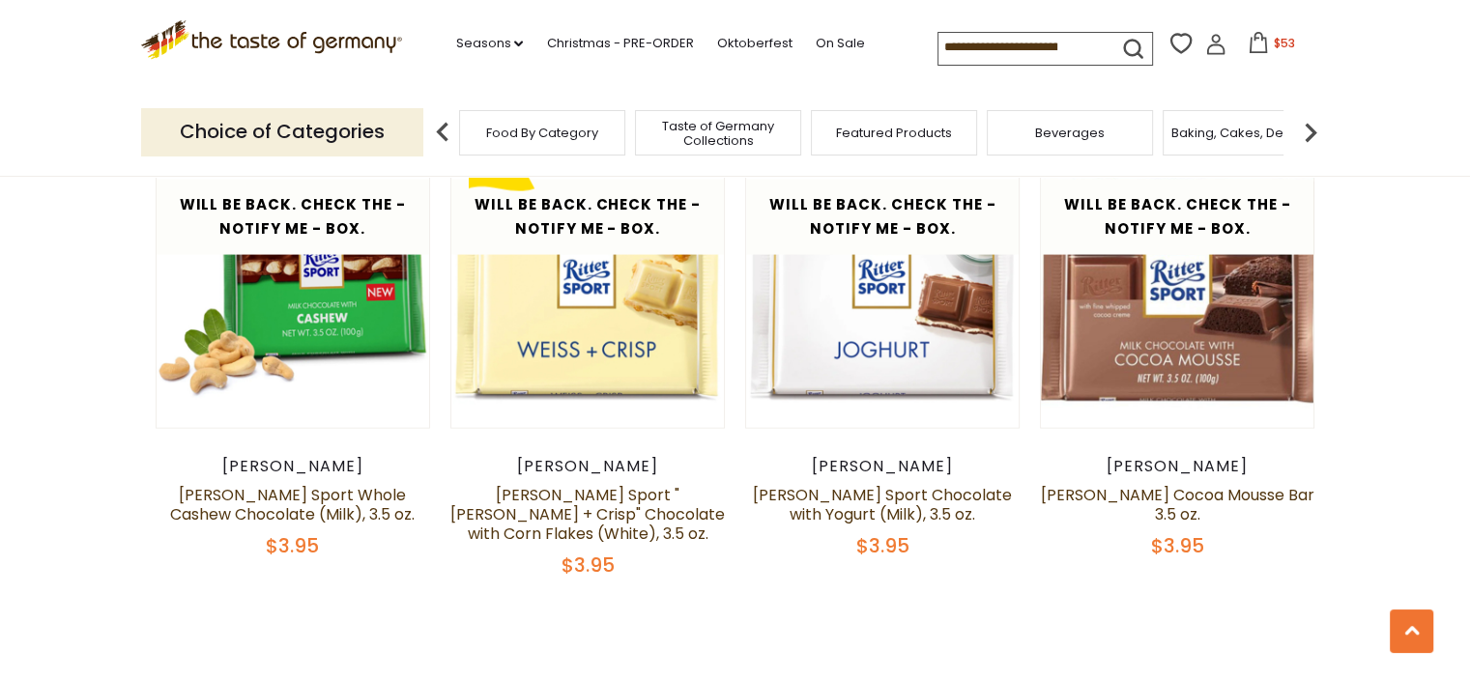
scroll to position [4058, 0]
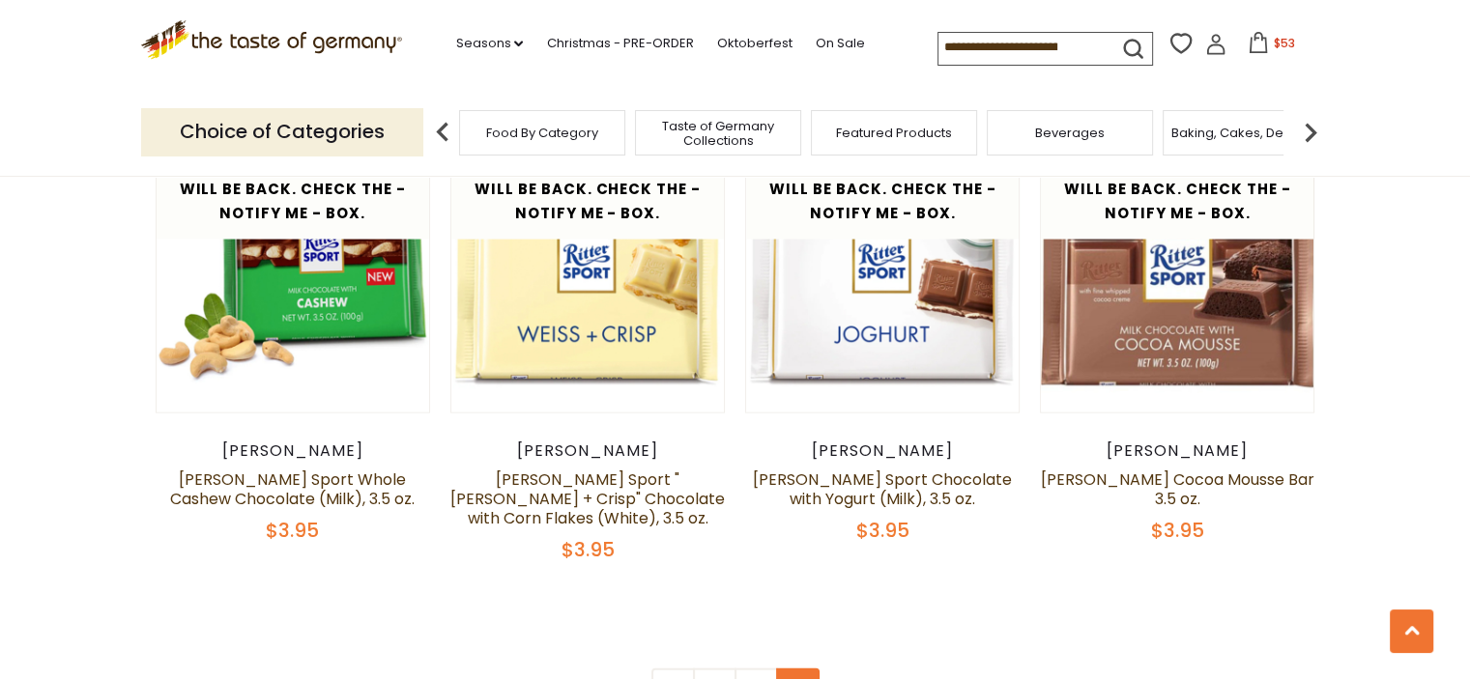
click at [796, 678] on use at bounding box center [798, 690] width 6 height 10
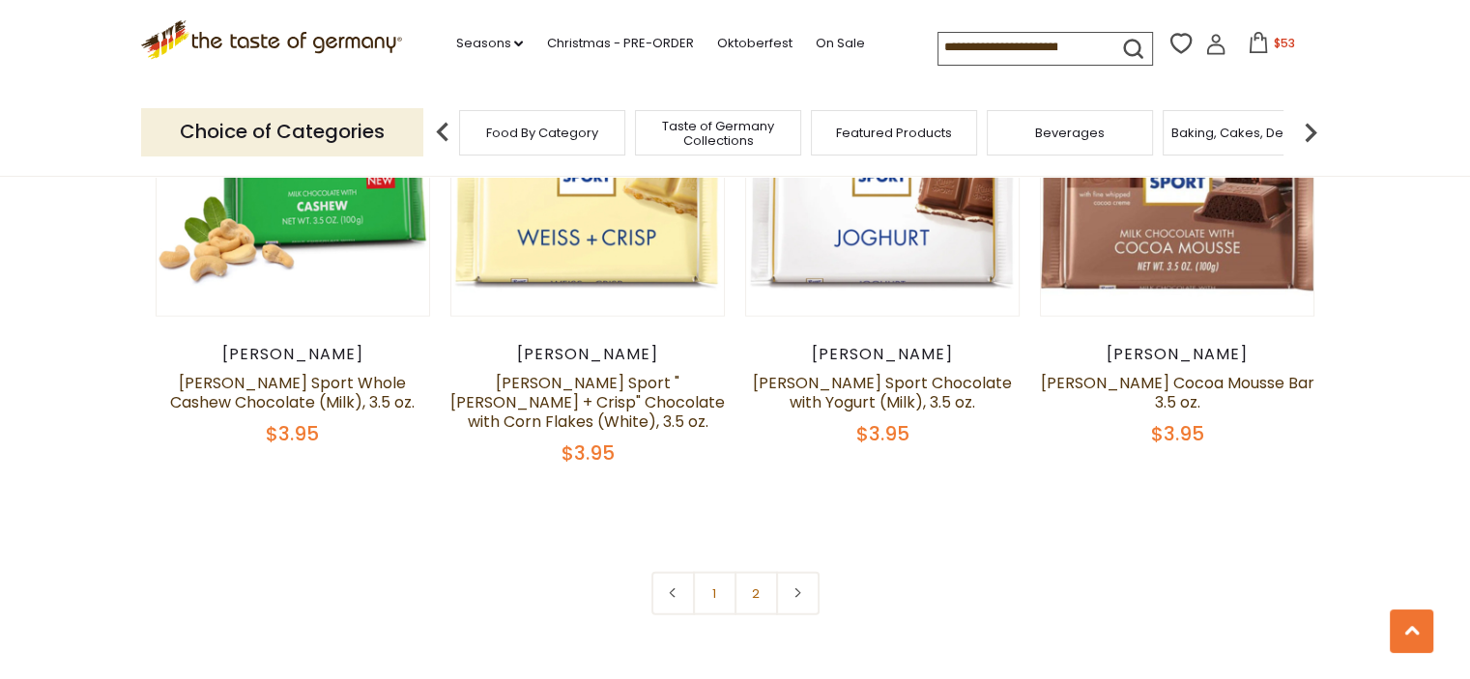
scroll to position [3575, 0]
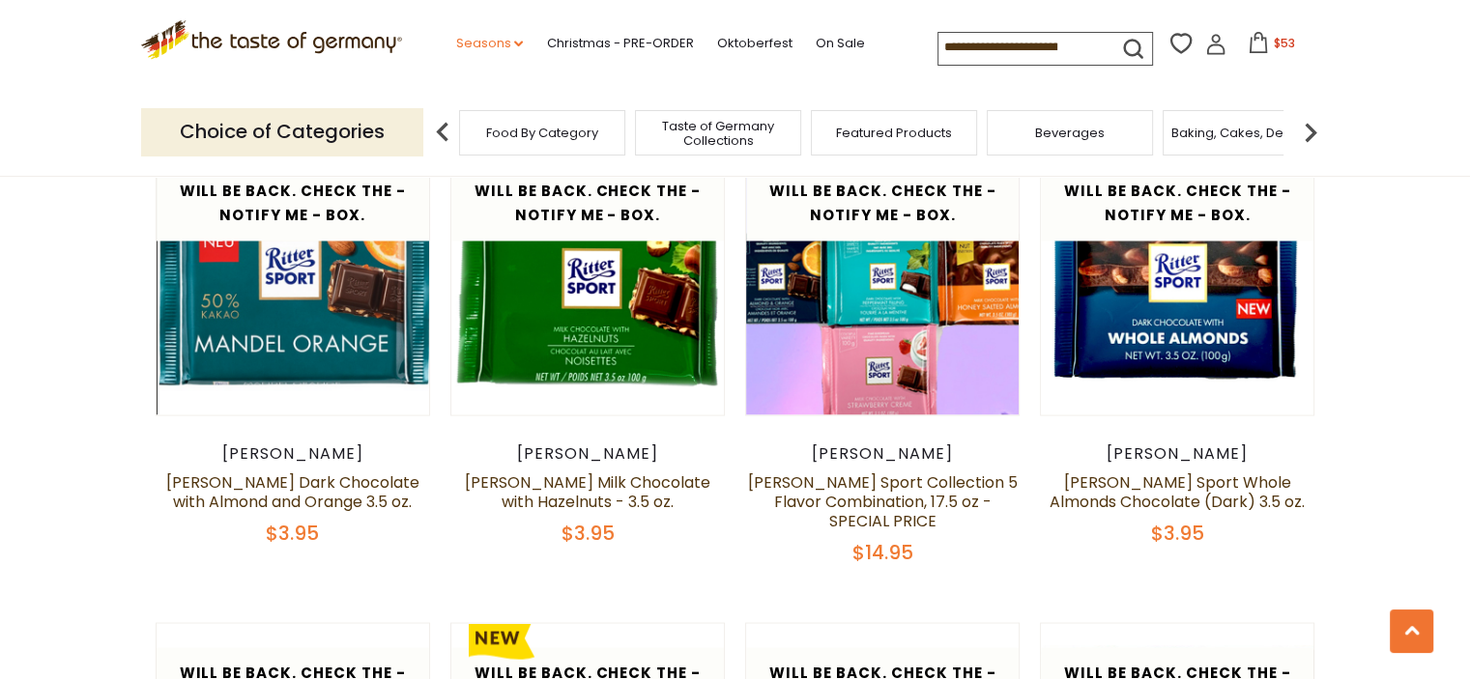
click at [514, 43] on icon at bounding box center [518, 44] width 9 height 6
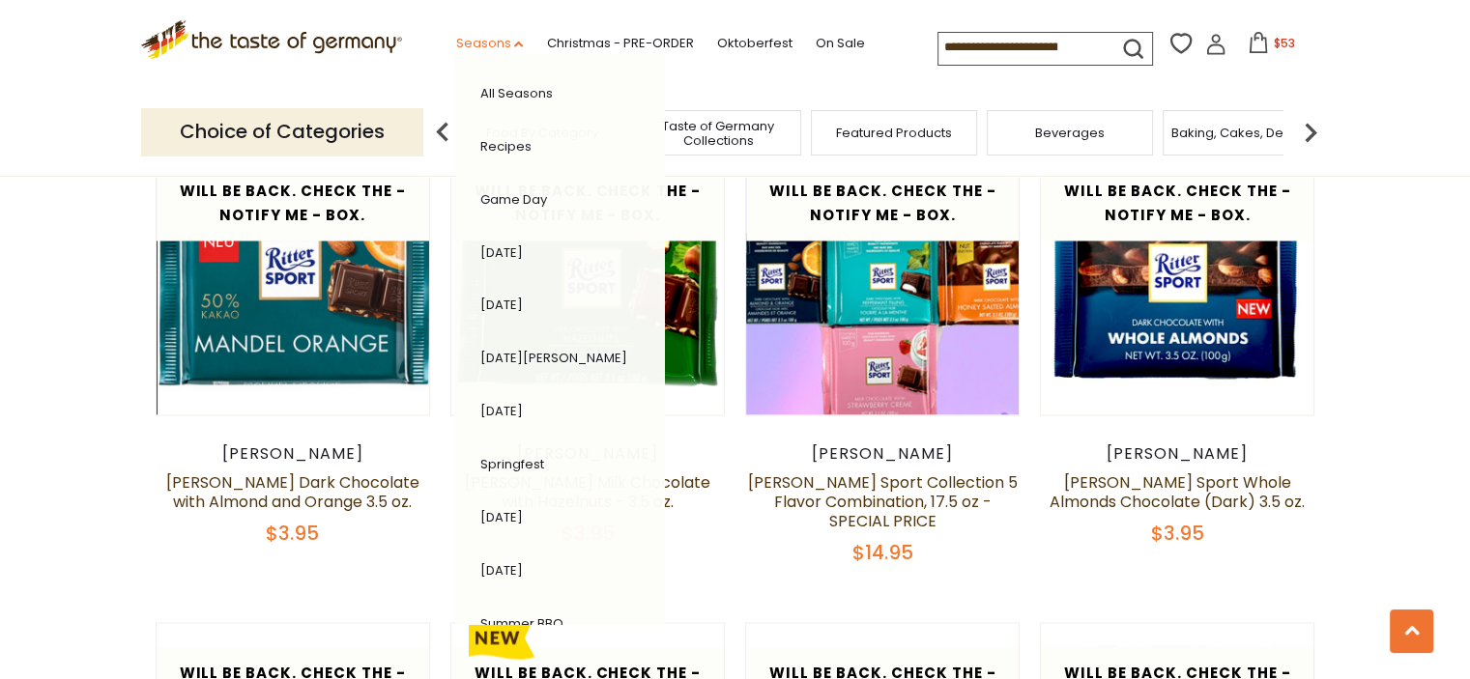
click at [514, 43] on icon at bounding box center [518, 45] width 9 height 6
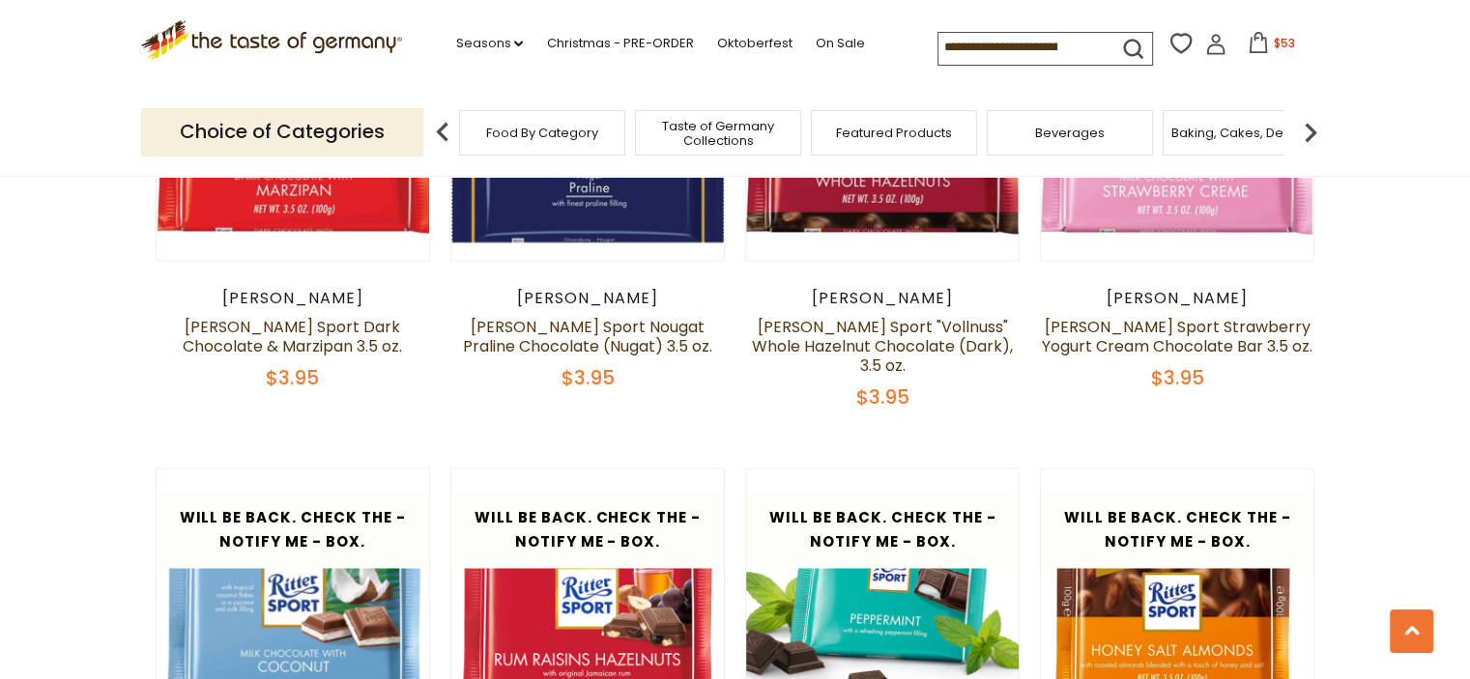
scroll to position [2705, 0]
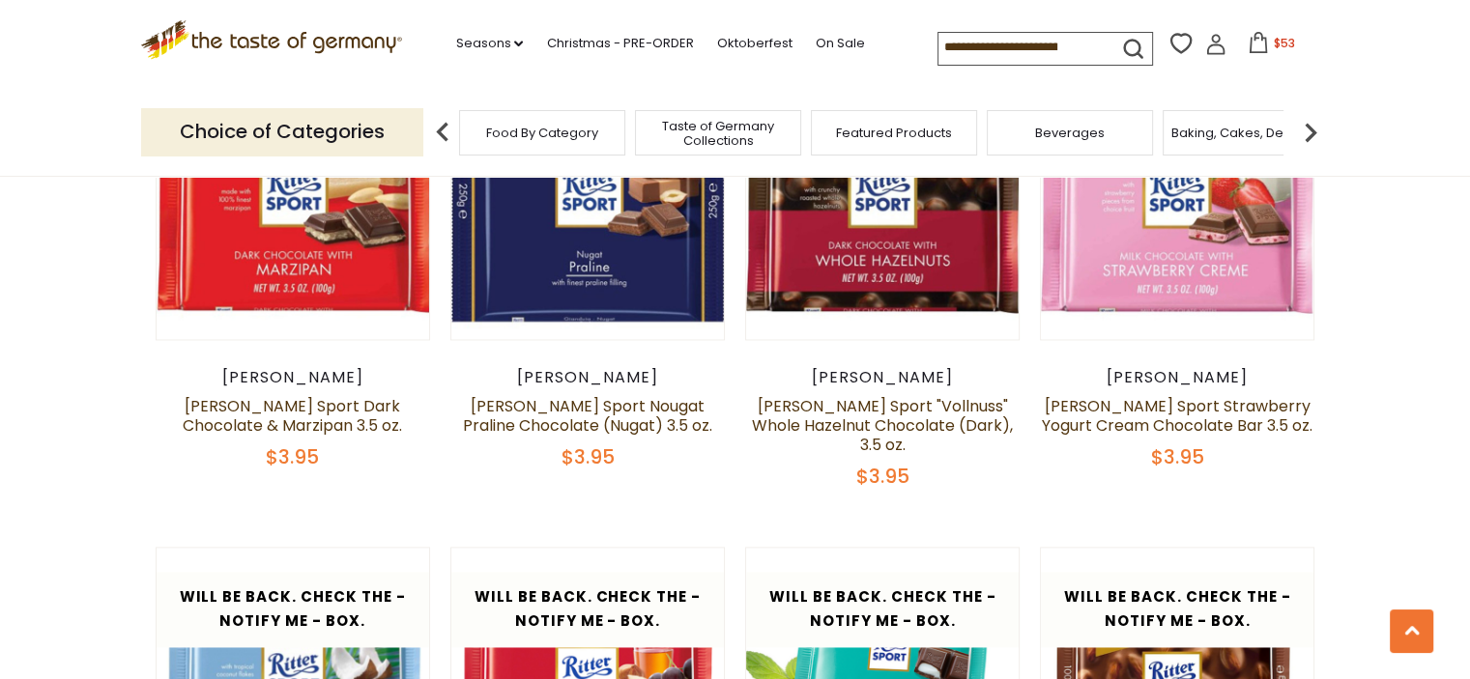
click at [339, 47] on icon ".st0{fill:#EDD300;} .st1{fill:#D33E21;}" at bounding box center [272, 40] width 262 height 40
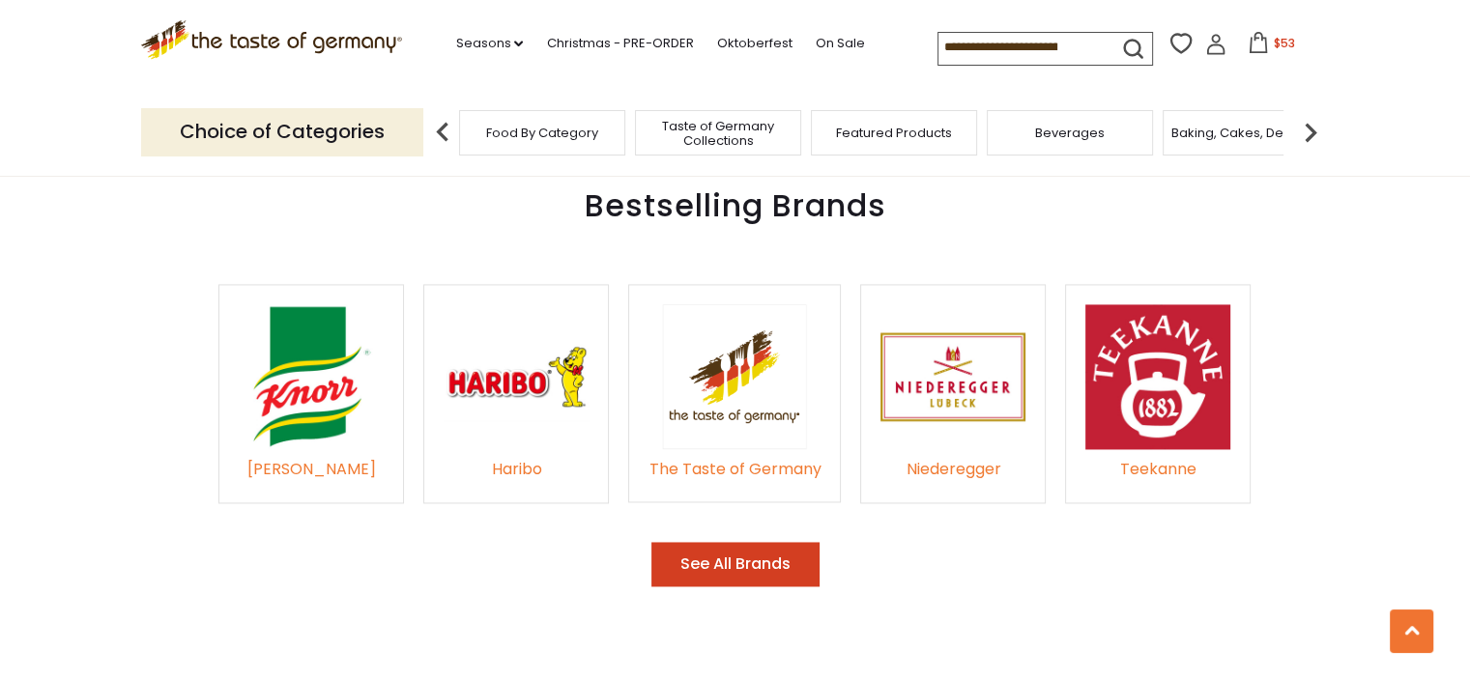
scroll to position [2802, 0]
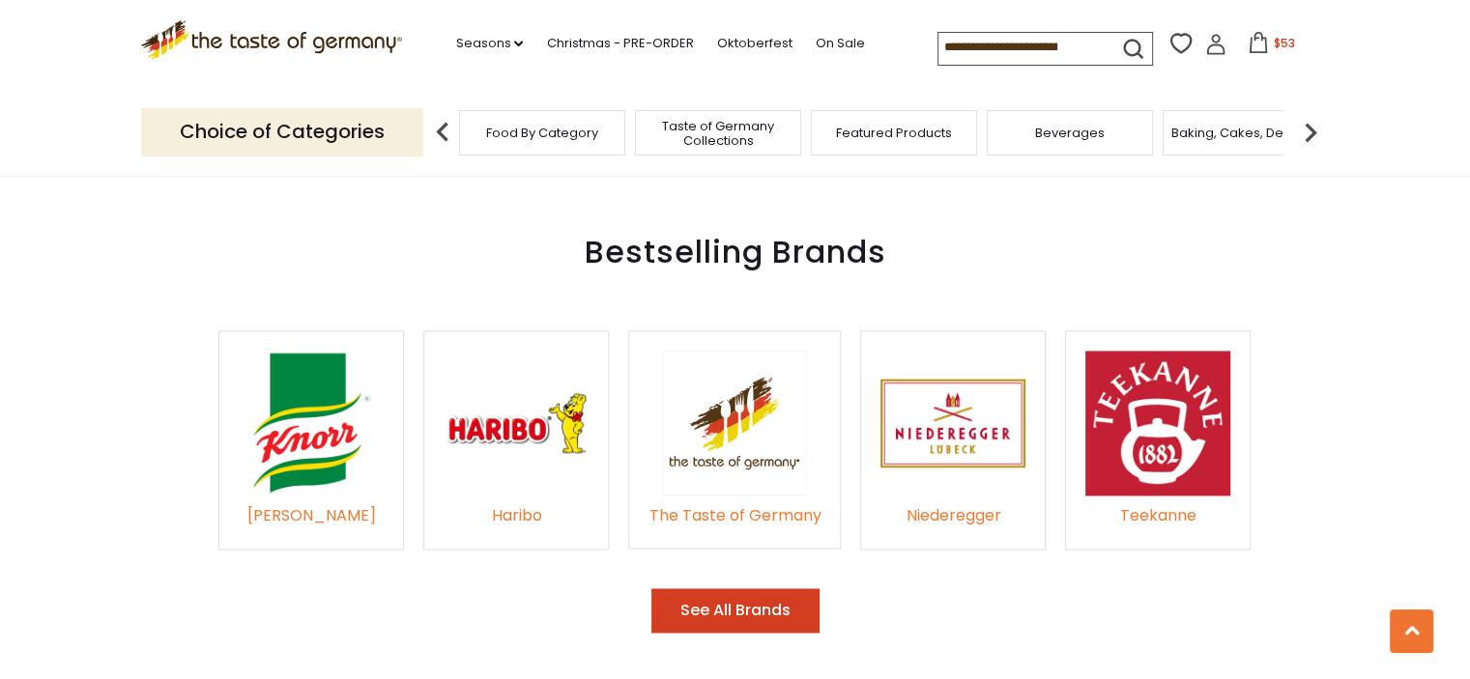
click at [1310, 134] on img at bounding box center [1310, 132] width 39 height 39
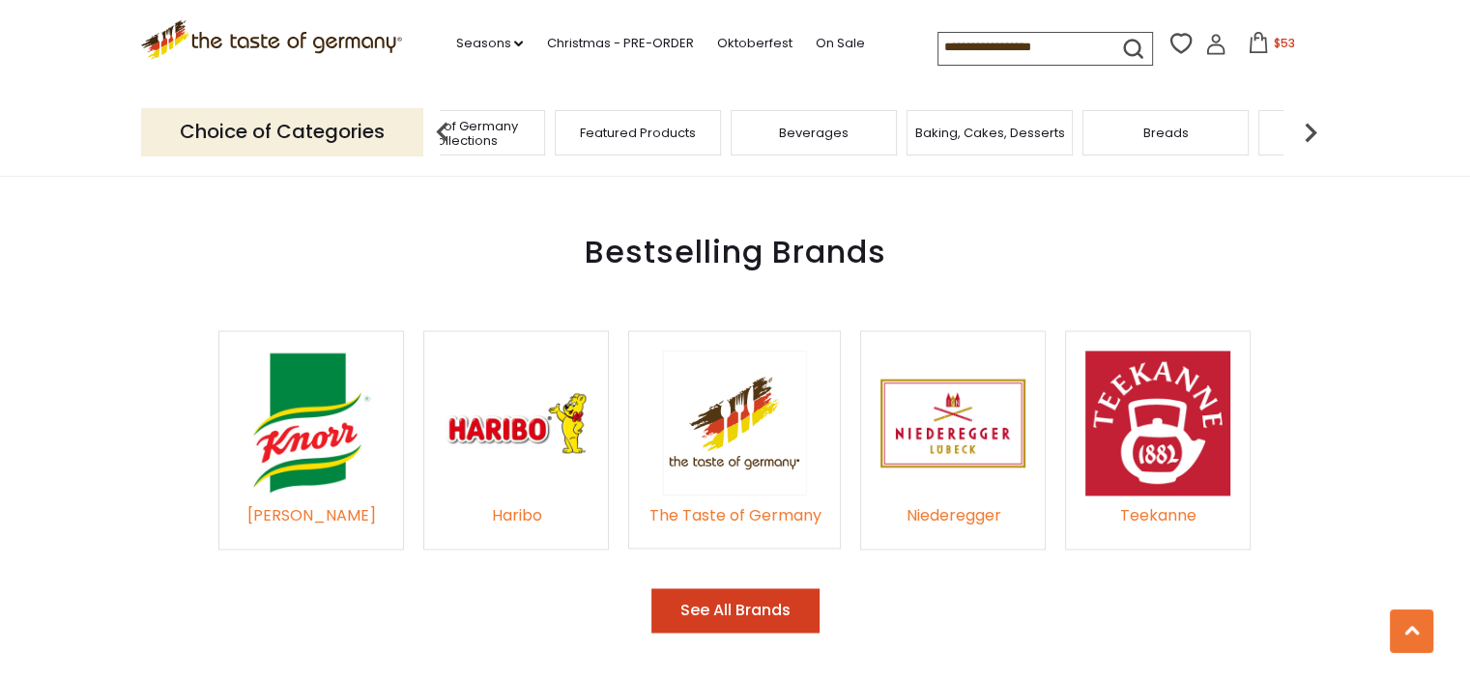
click at [1310, 134] on img at bounding box center [1310, 132] width 39 height 39
click at [1114, 130] on span "Coffee, Cocoa & Tea" at bounding box center [1101, 133] width 132 height 14
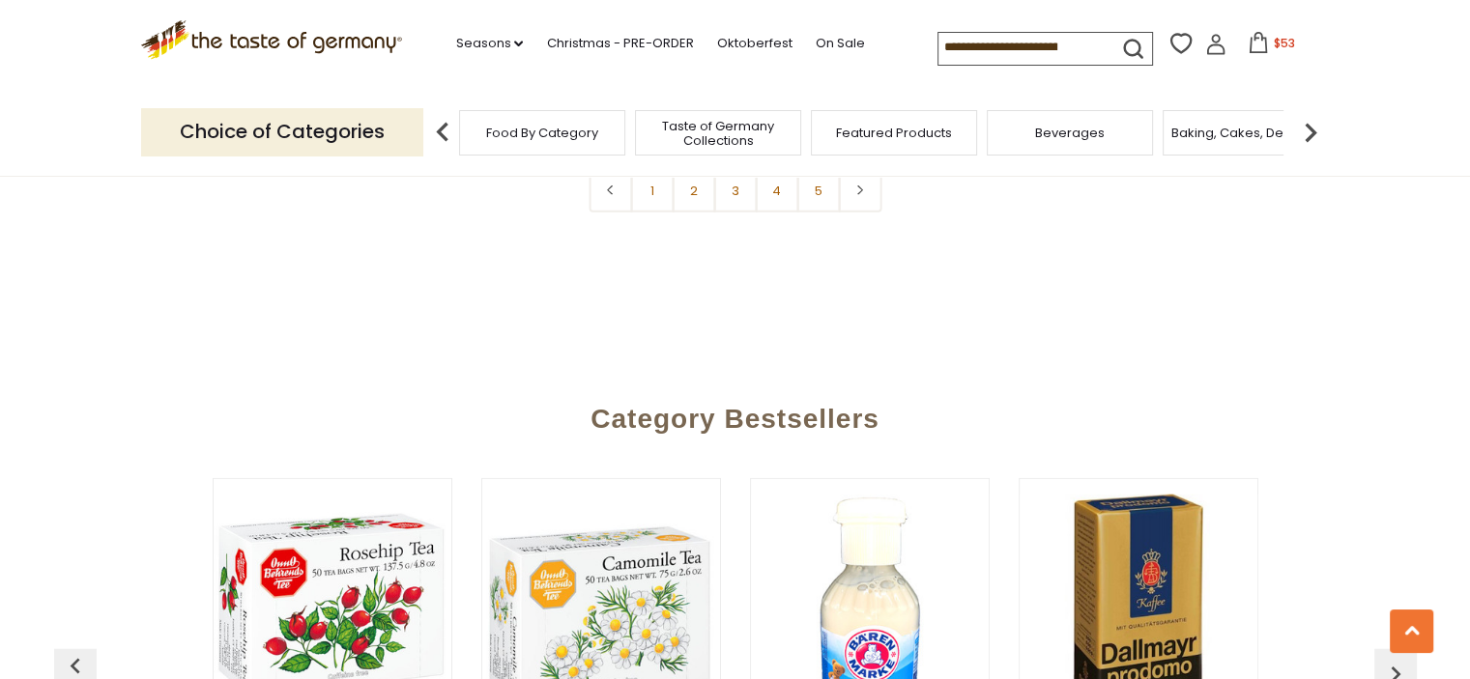
scroll to position [4927, 0]
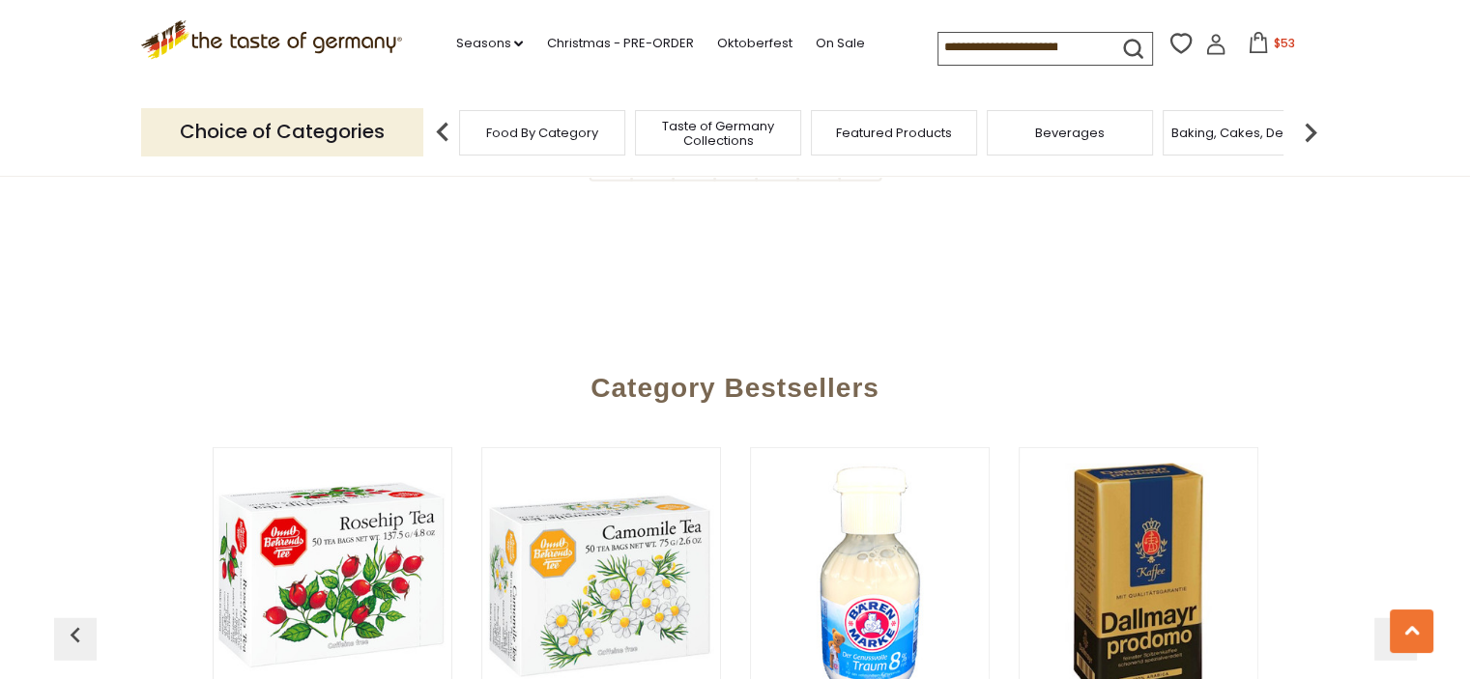
click at [1260, 47] on icon at bounding box center [1257, 42] width 21 height 21
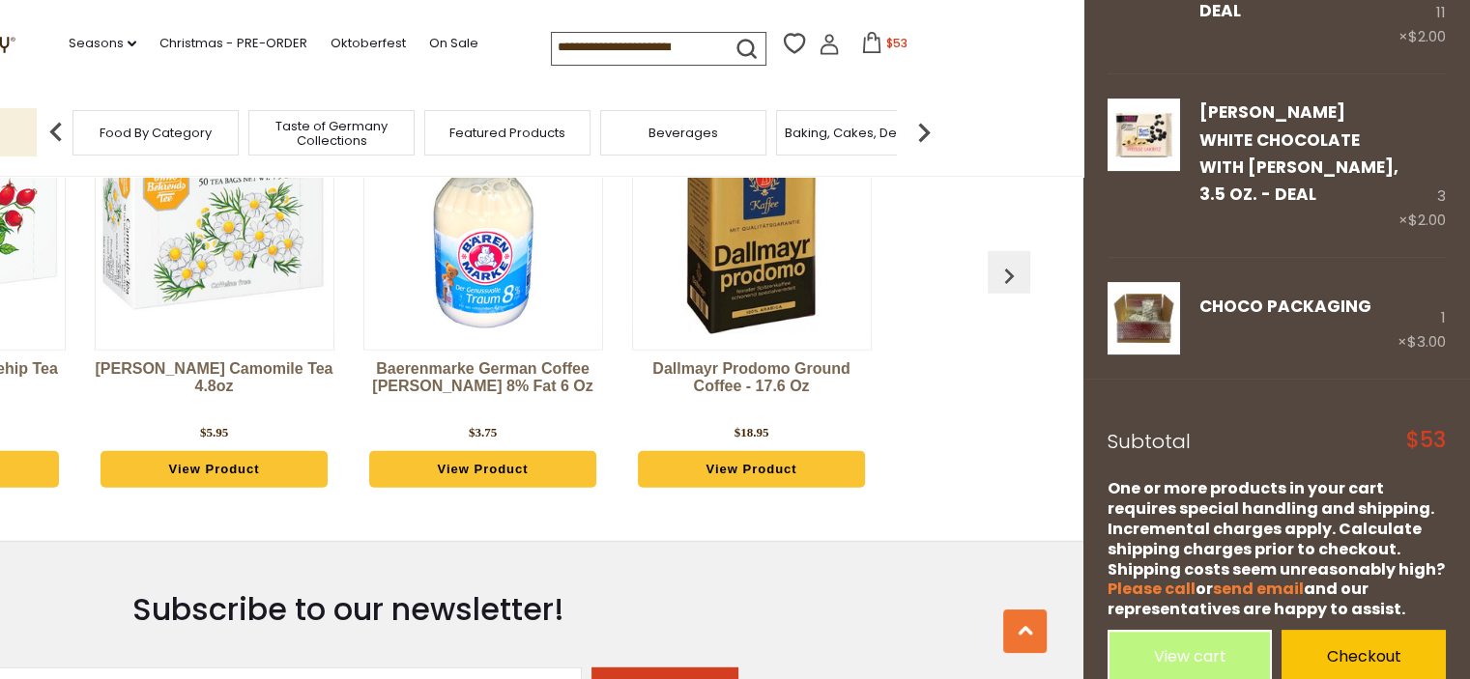
scroll to position [5314, 0]
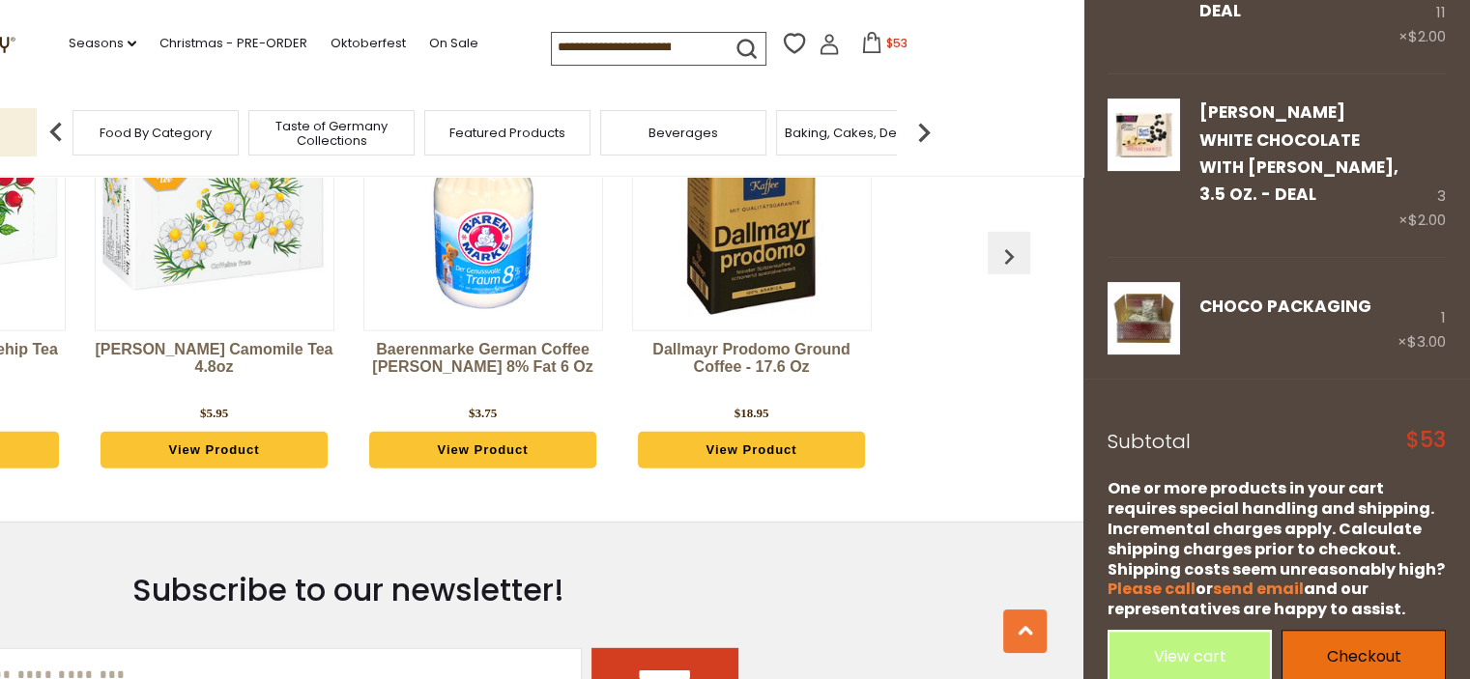
click at [1343, 635] on link "Checkout" at bounding box center [1363, 656] width 164 height 53
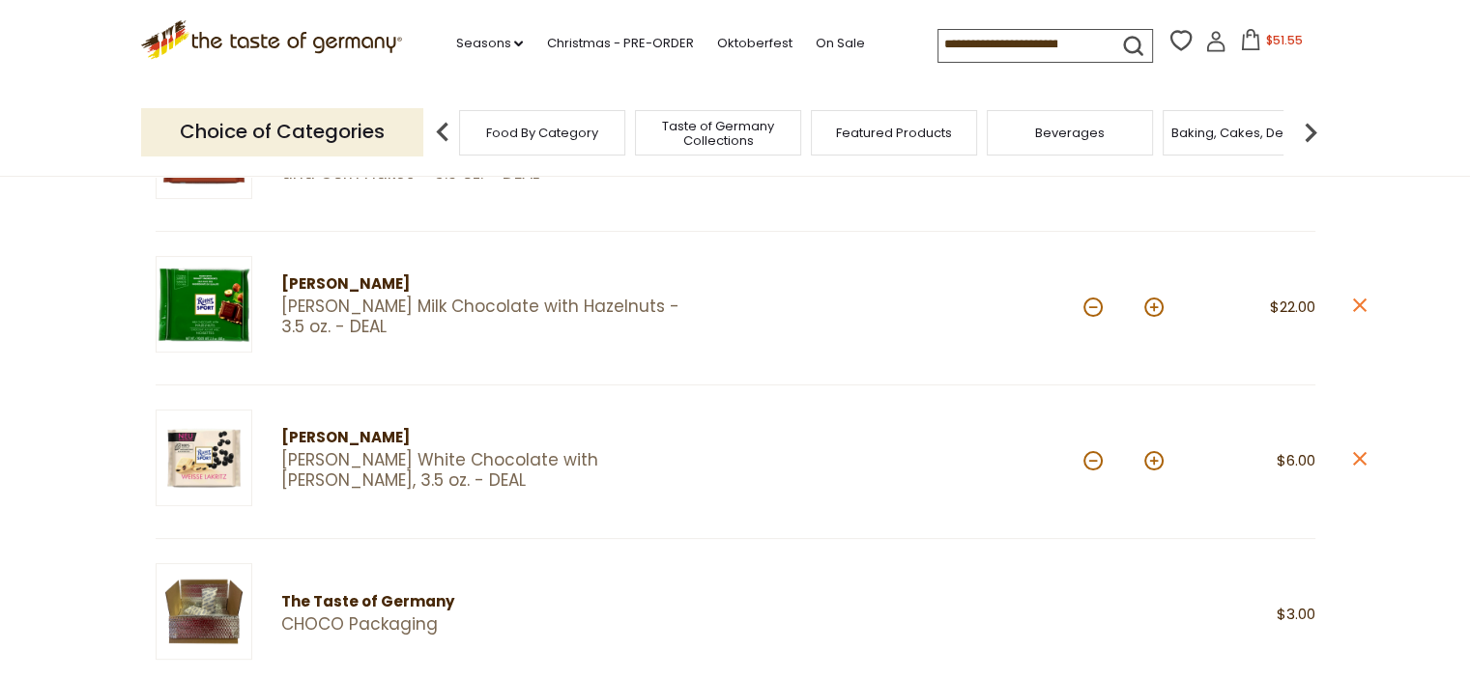
scroll to position [386, 0]
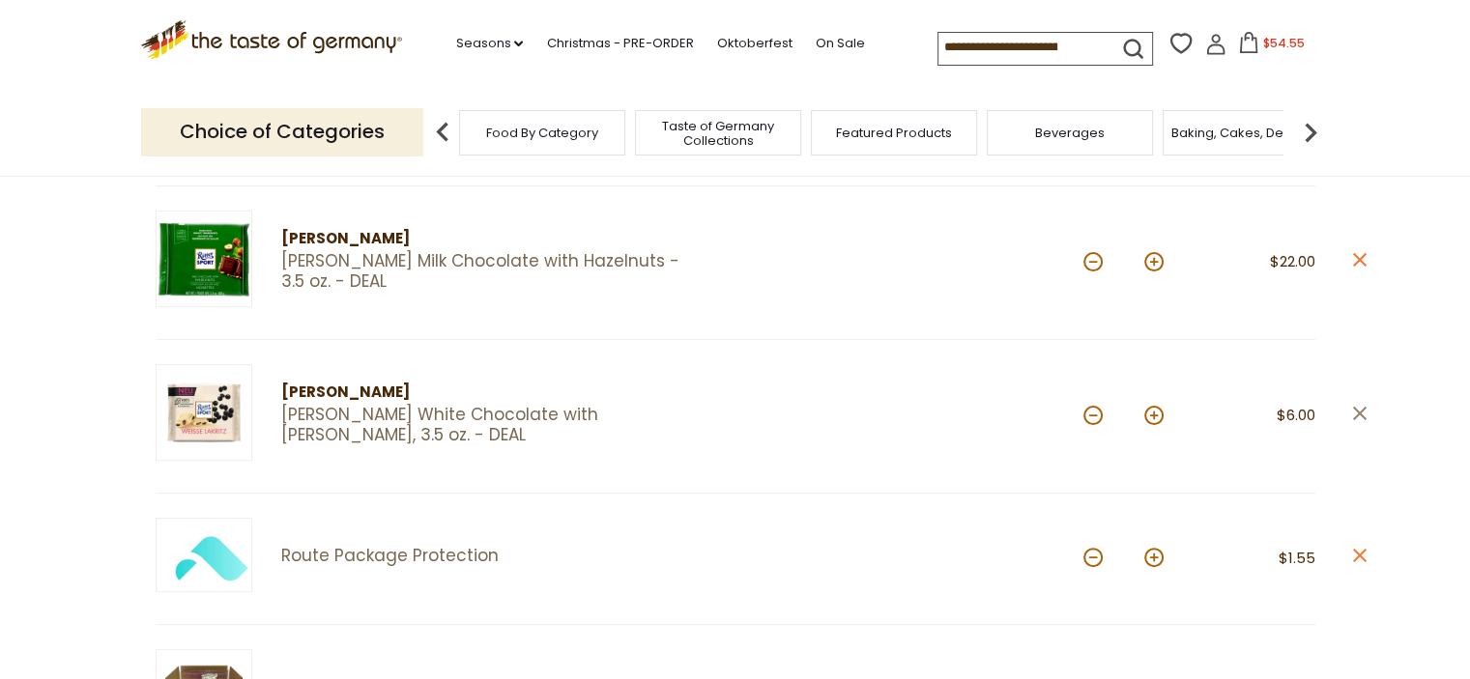
click at [1358, 413] on icon at bounding box center [1359, 414] width 14 height 14
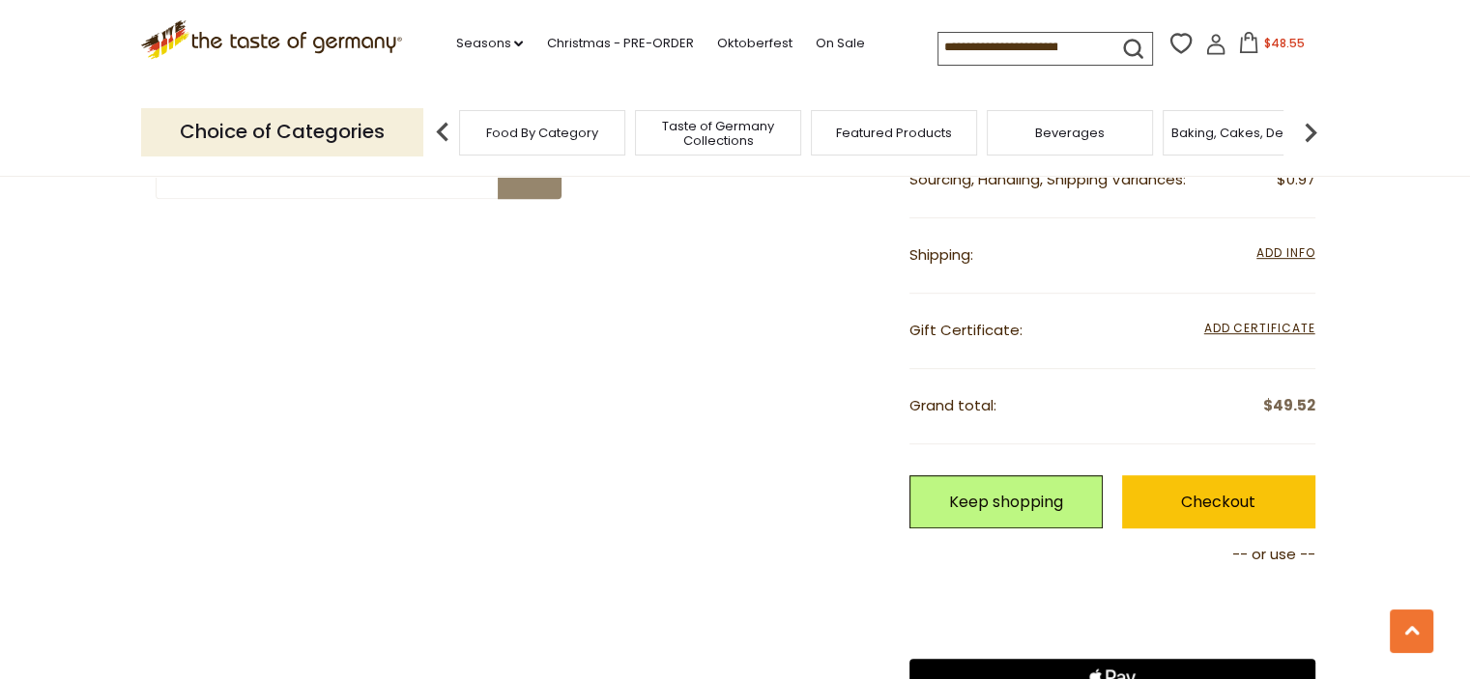
scroll to position [966, 0]
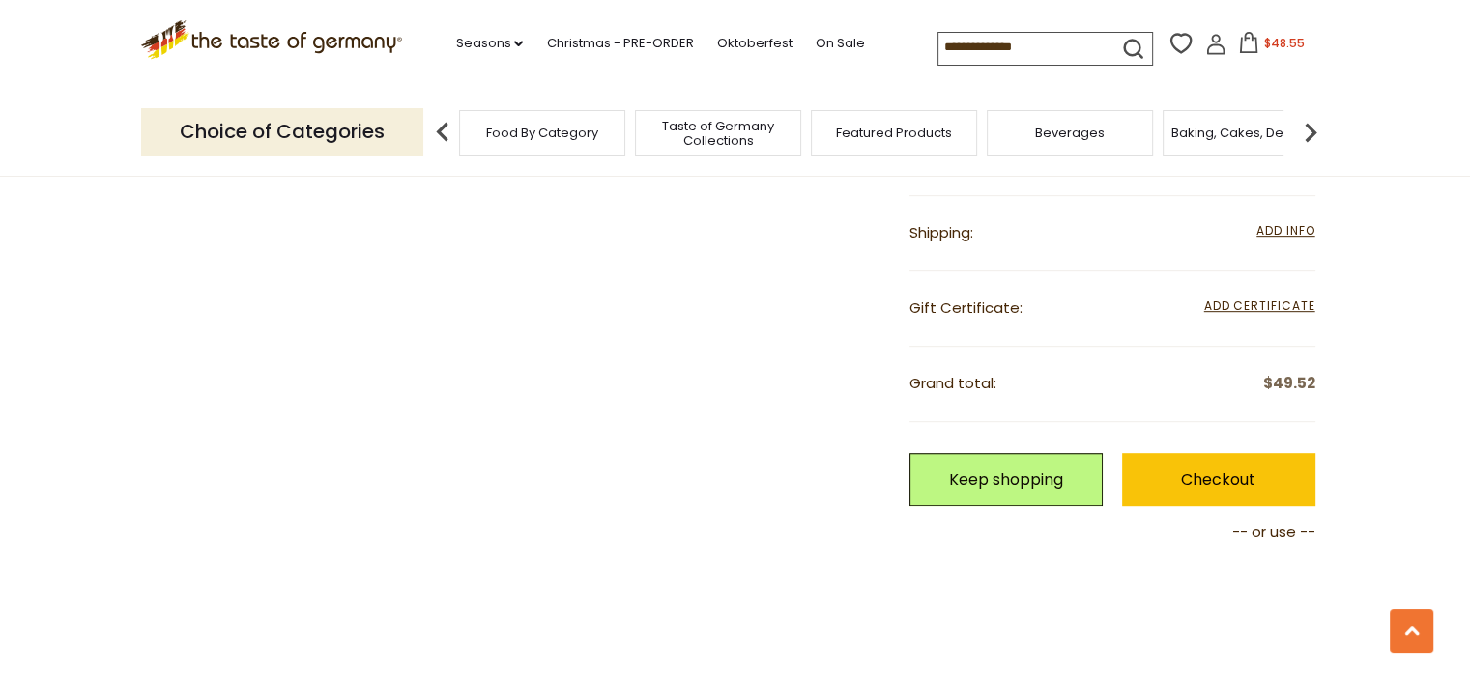
click at [1186, 471] on link "Checkout" at bounding box center [1218, 479] width 193 height 53
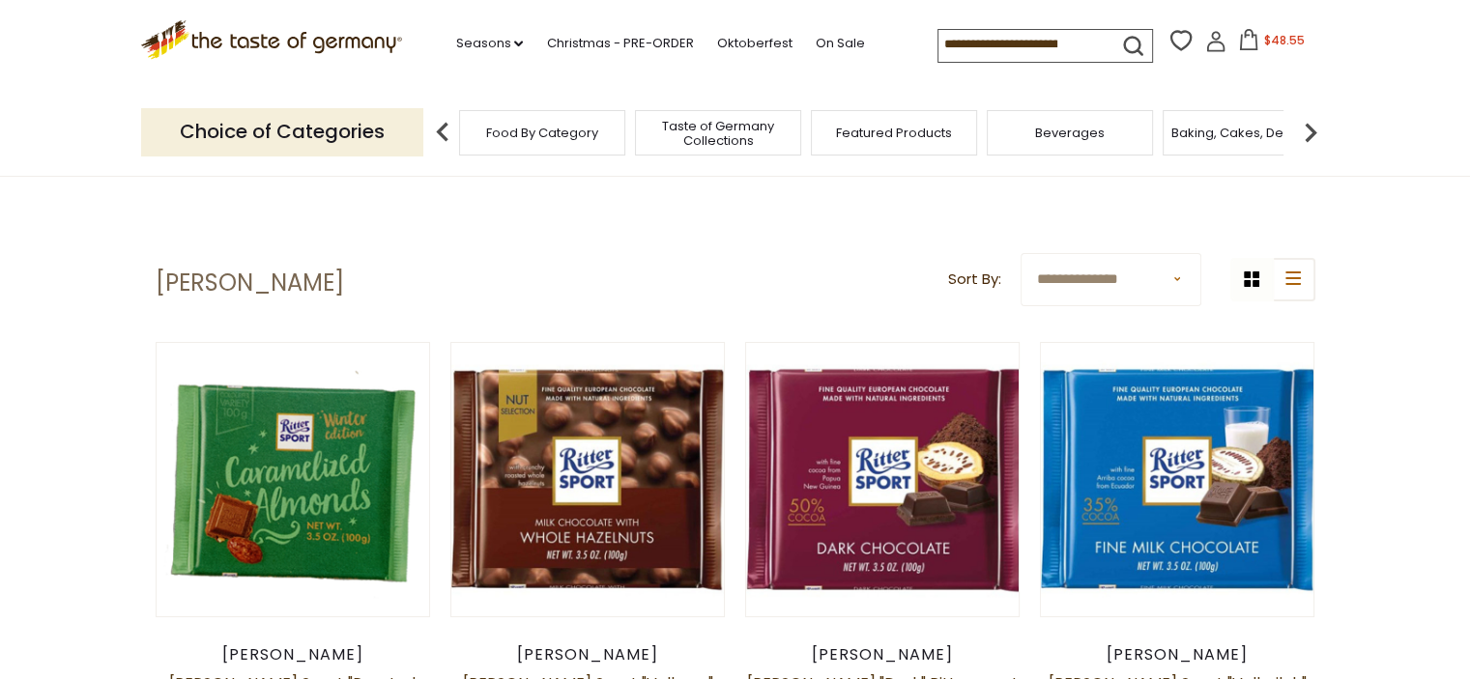
click at [1247, 50] on icon at bounding box center [1248, 39] width 17 height 21
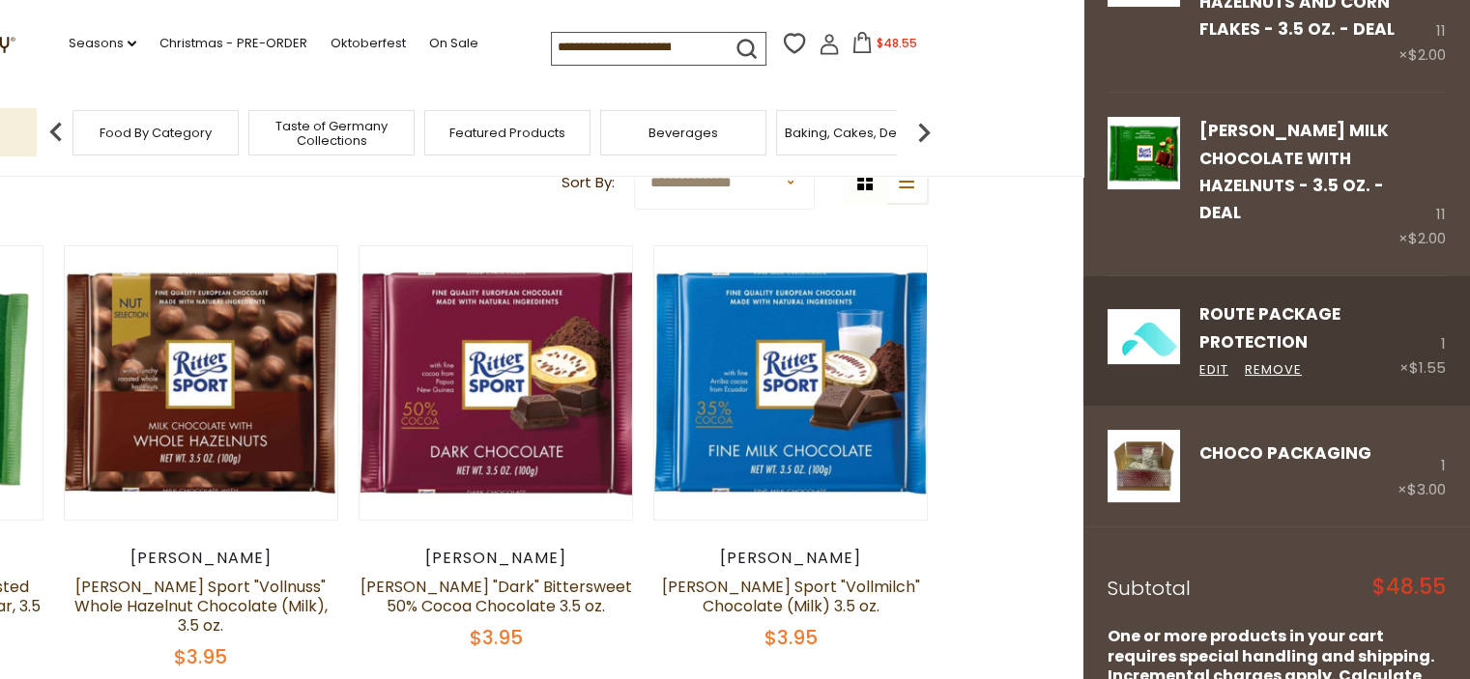
scroll to position [193, 0]
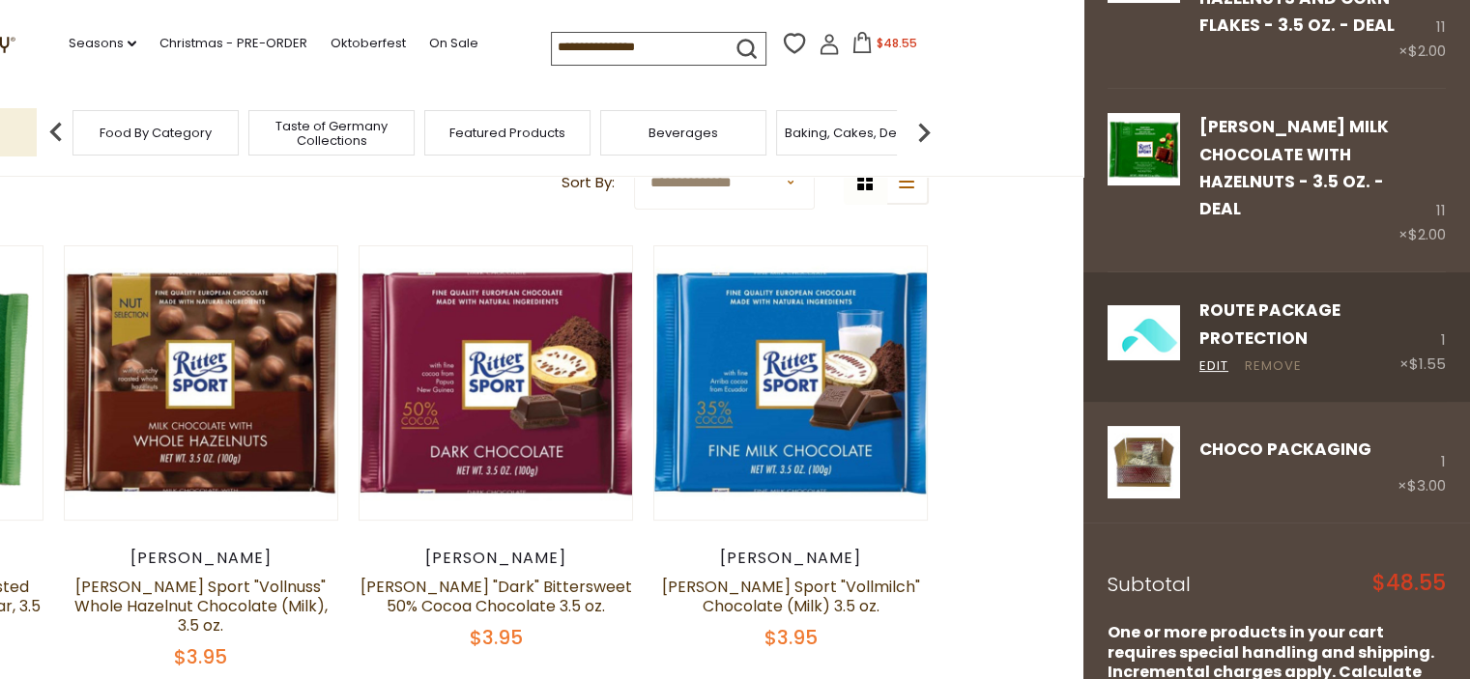
click at [1282, 364] on link "Remove" at bounding box center [1272, 367] width 57 height 20
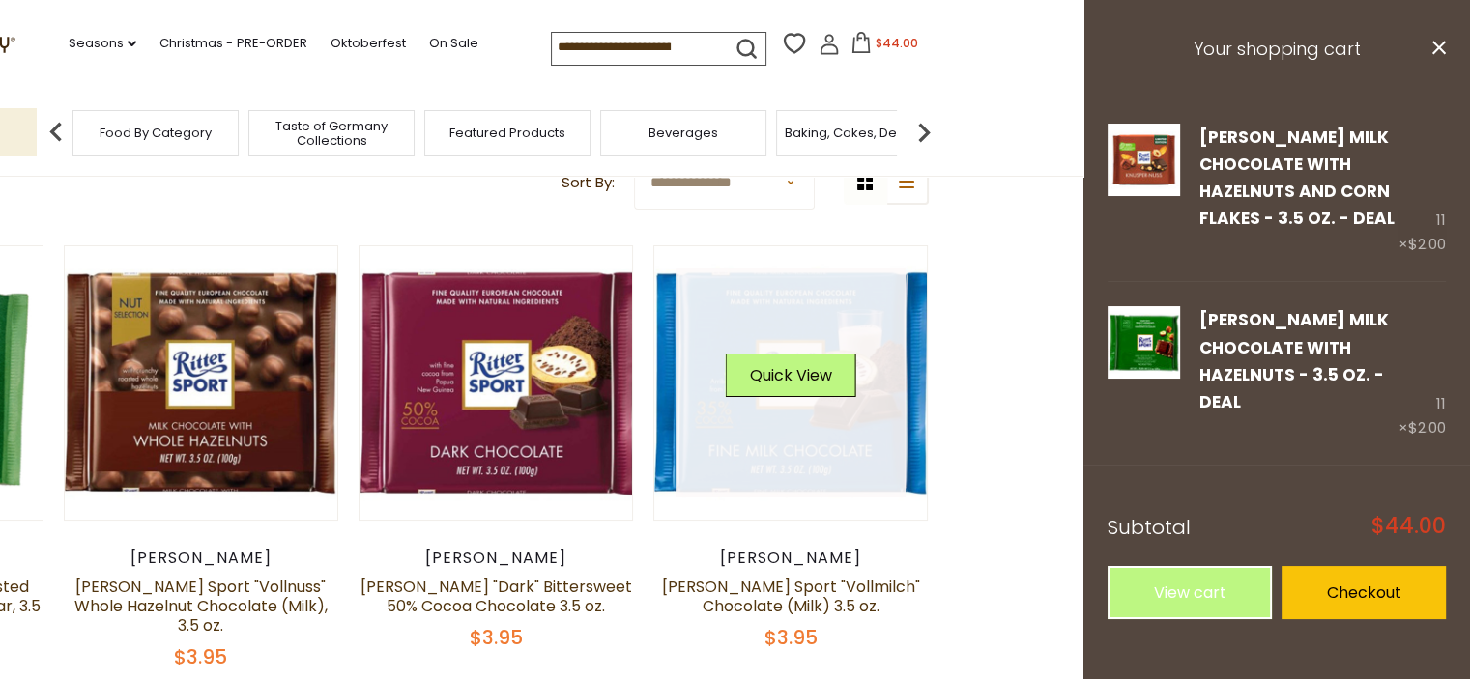
scroll to position [0, 0]
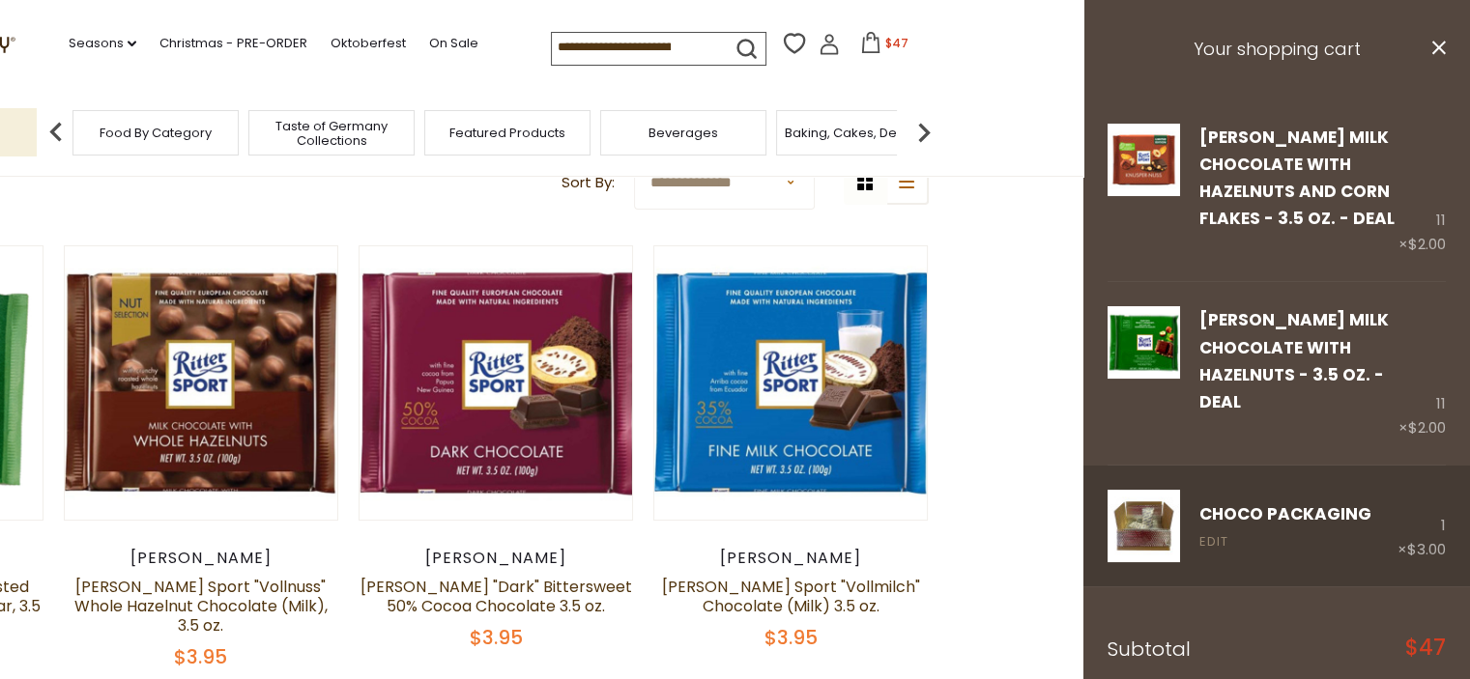
click at [1215, 548] on link "Edit" at bounding box center [1213, 542] width 29 height 20
